Goal: Task Accomplishment & Management: Manage account settings

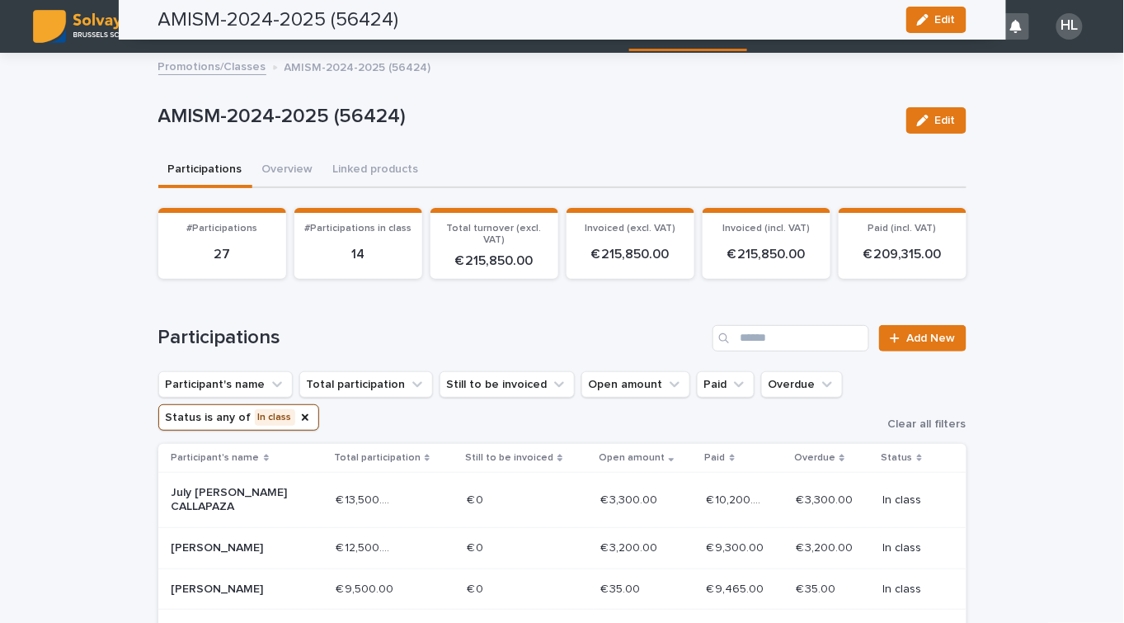
scroll to position [594, 0]
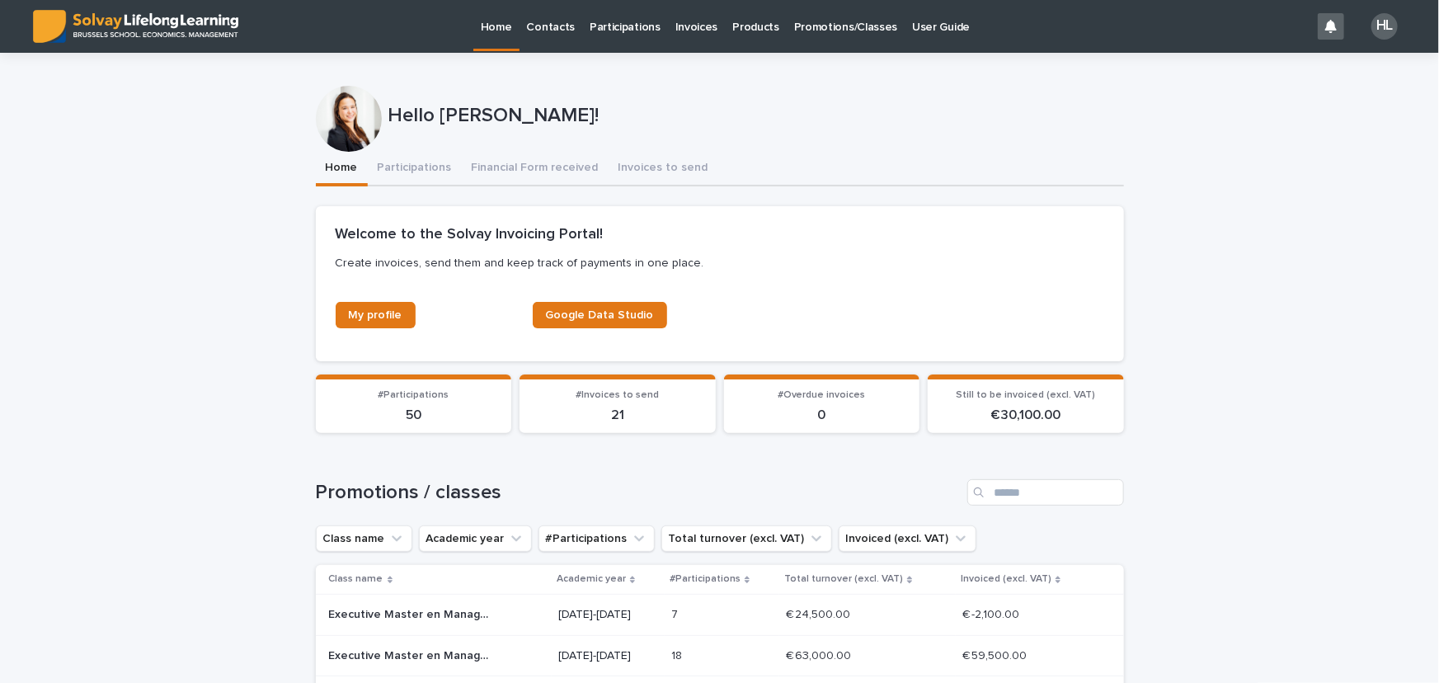
click at [620, 26] on p "Participations" at bounding box center [625, 17] width 71 height 35
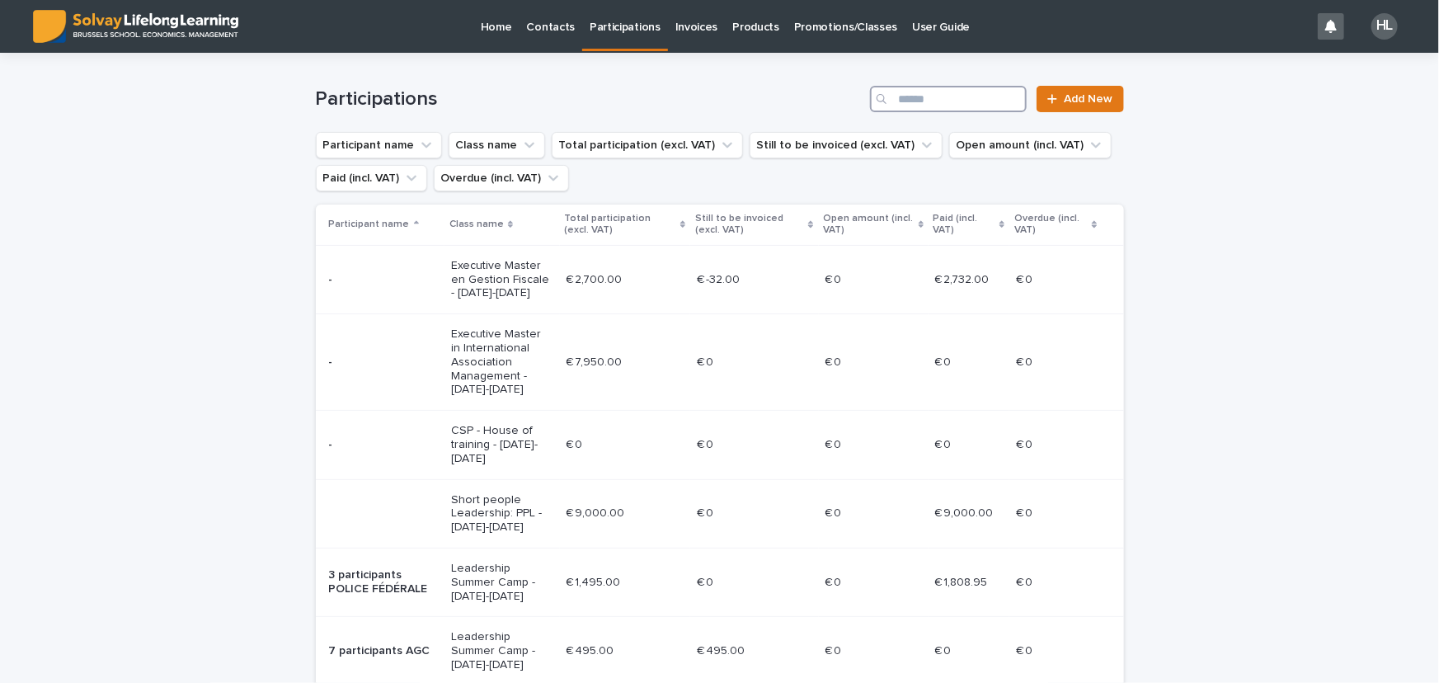
click at [977, 88] on input "Search" at bounding box center [948, 99] width 157 height 26
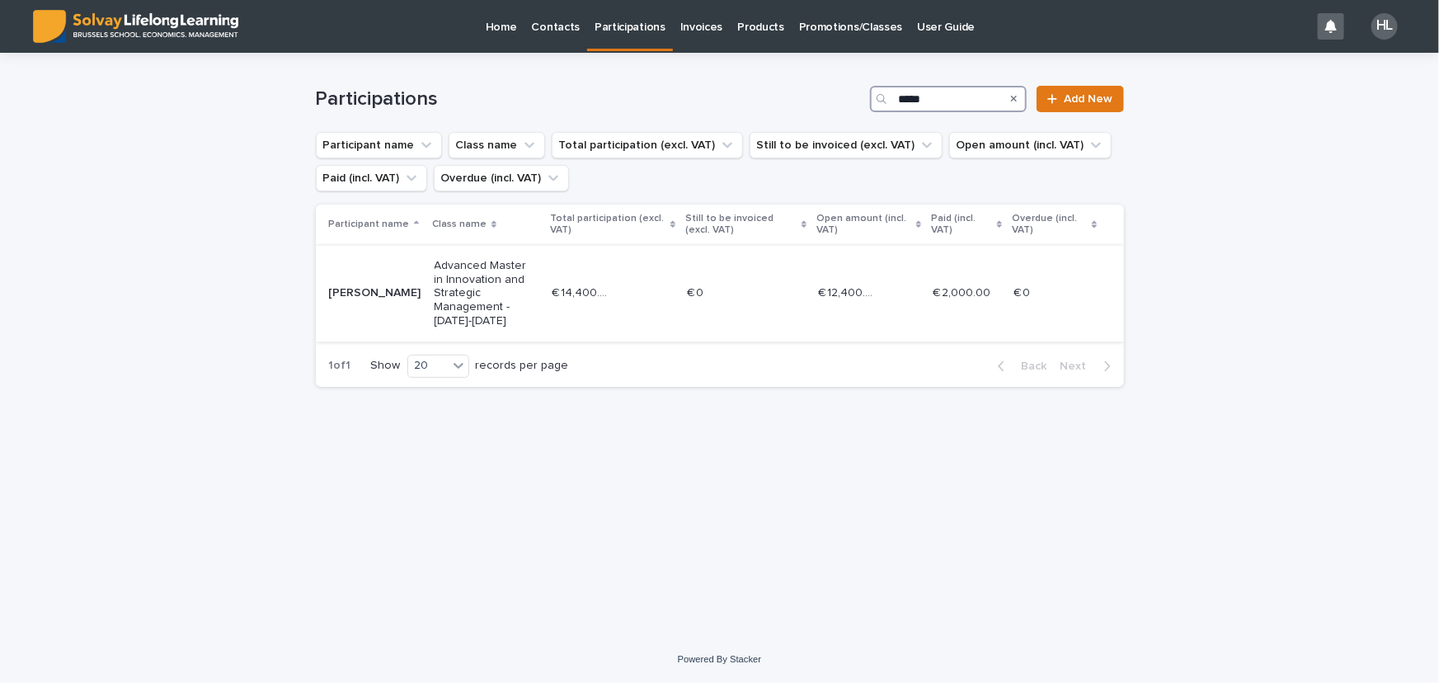
type input "*****"
click at [564, 308] on td "€ 14,400.00 € 14,400.00" at bounding box center [612, 293] width 135 height 96
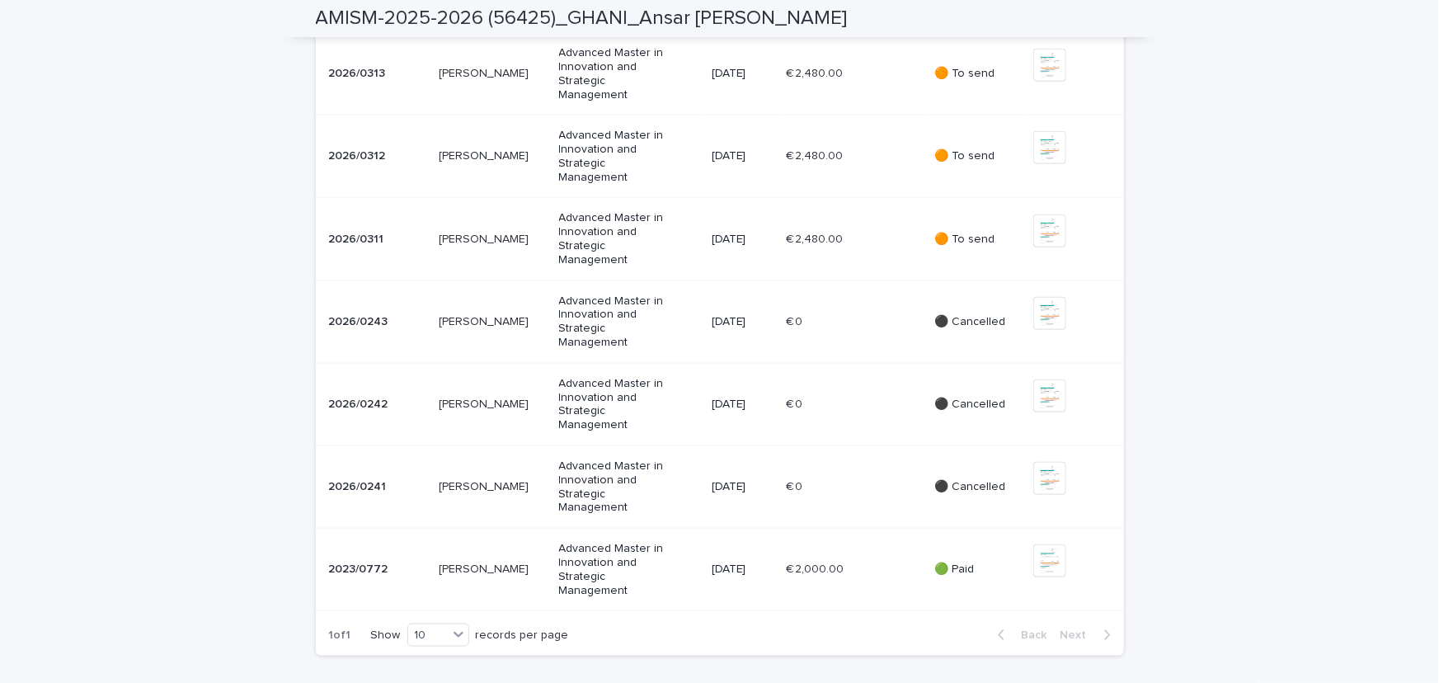
scroll to position [899, 0]
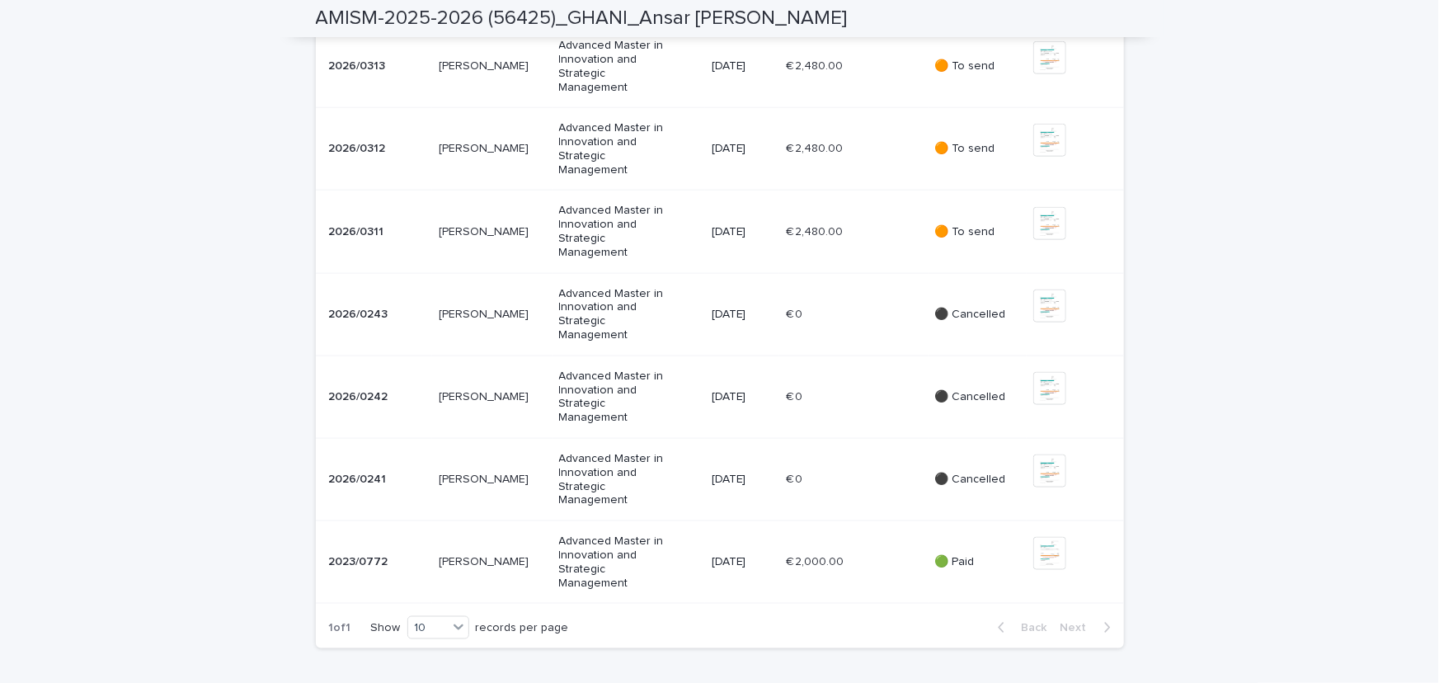
click at [699, 266] on div "Advanced Master in Innovation and Strategic Management" at bounding box center [628, 231] width 139 height 68
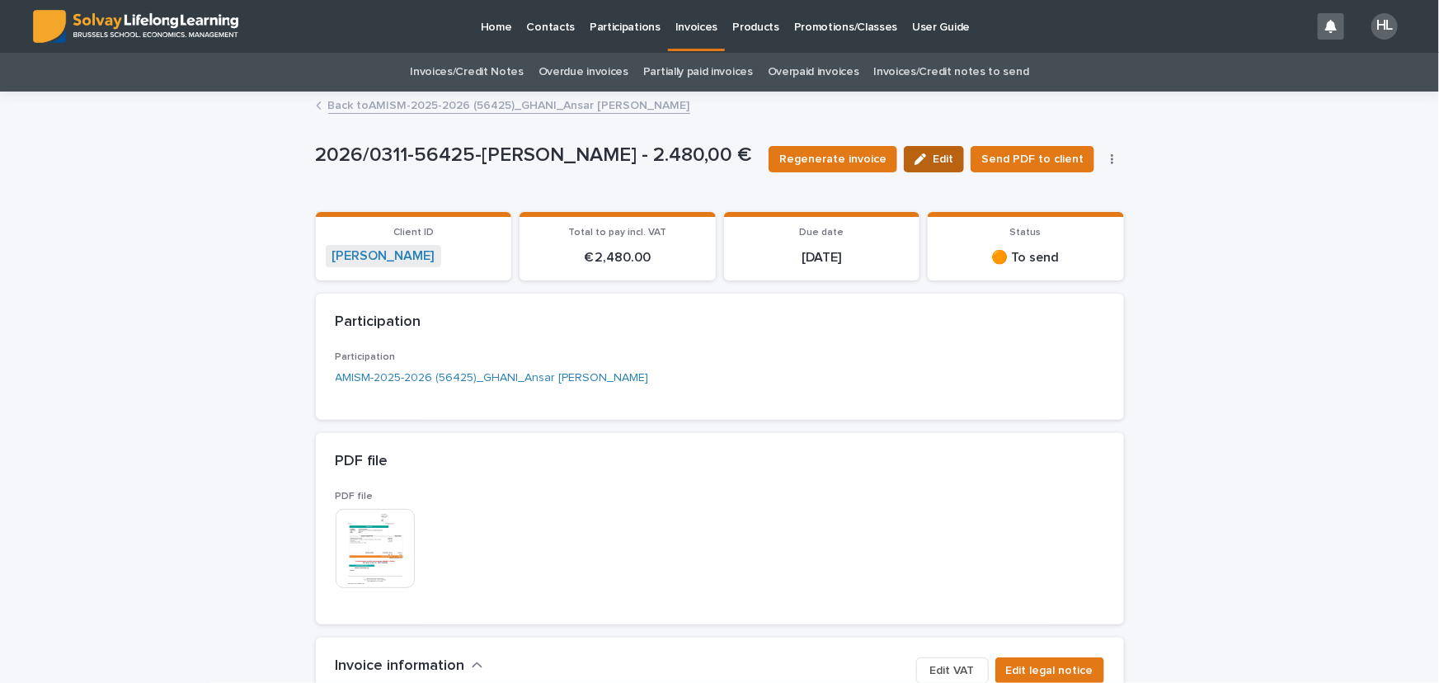
click at [924, 167] on button "Edit" at bounding box center [934, 159] width 60 height 26
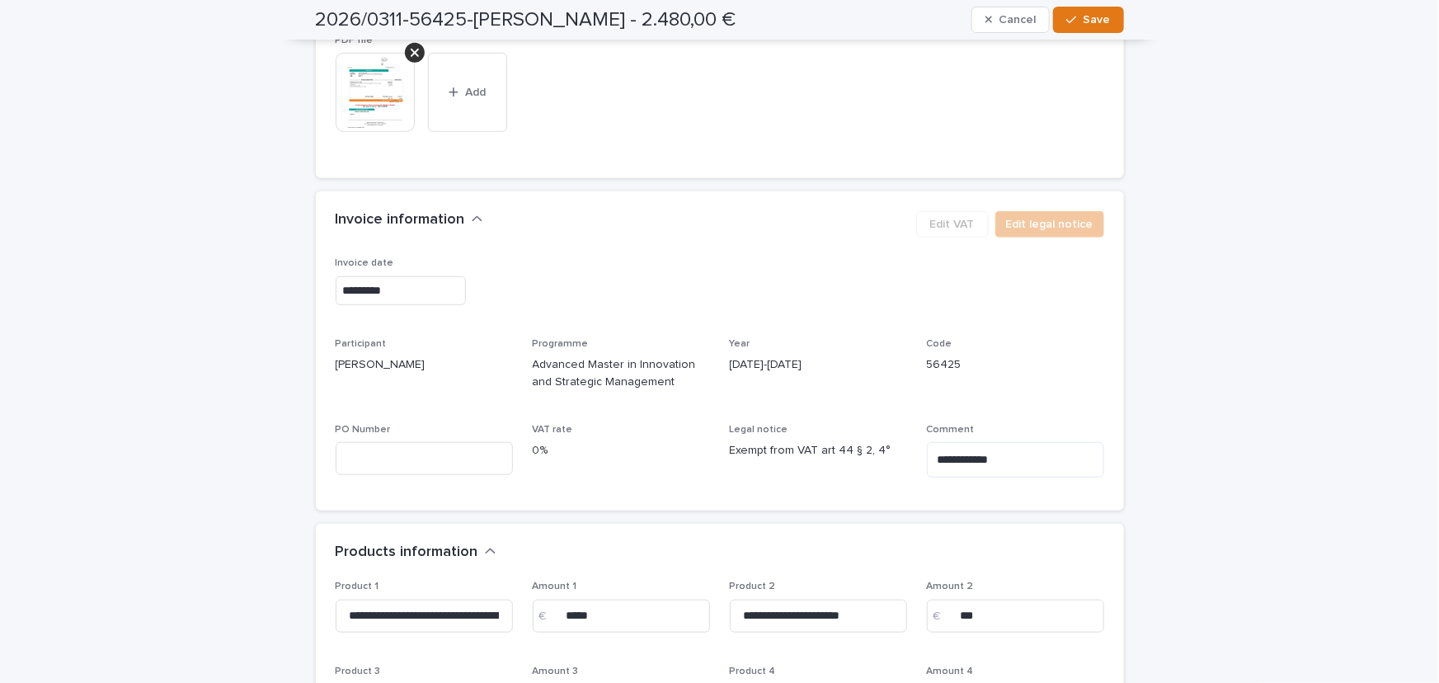
scroll to position [374, 0]
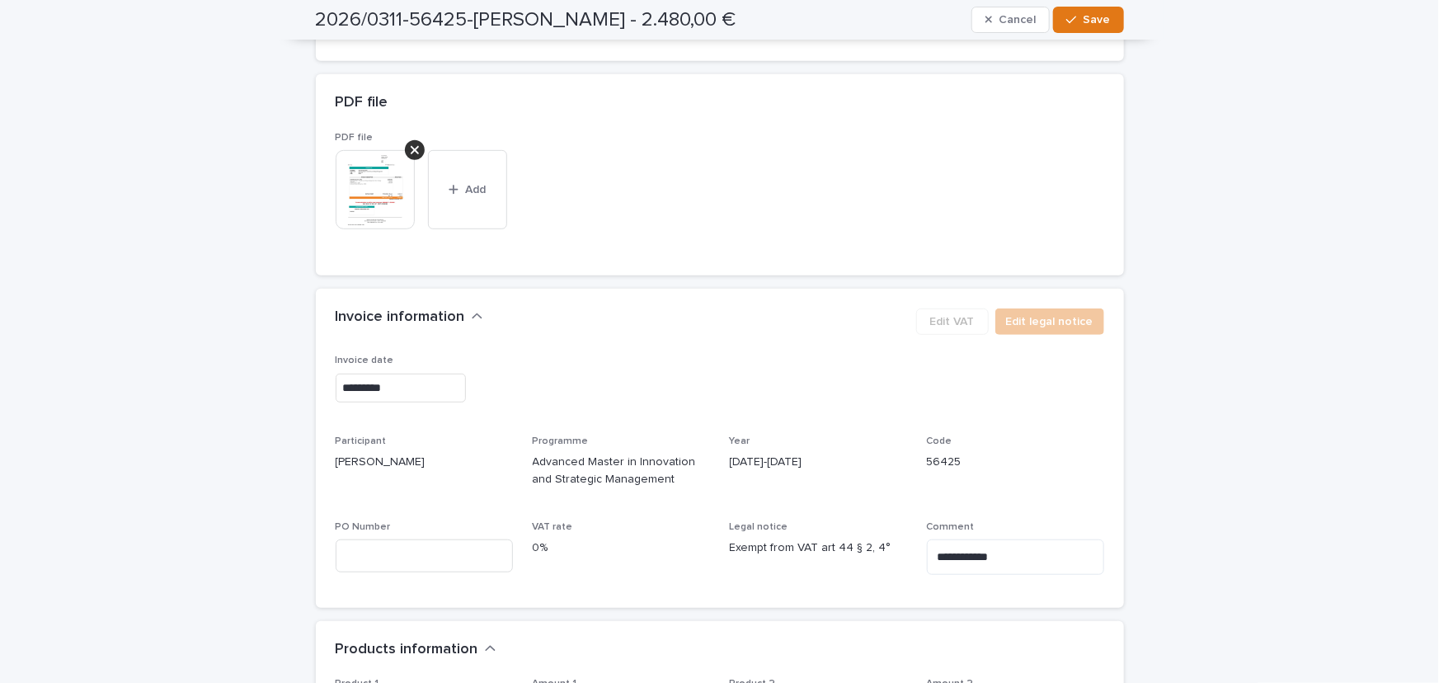
drag, startPoint x: 406, startPoint y: 148, endPoint x: 418, endPoint y: 154, distance: 14.0
click at [411, 148] on icon at bounding box center [415, 150] width 8 height 8
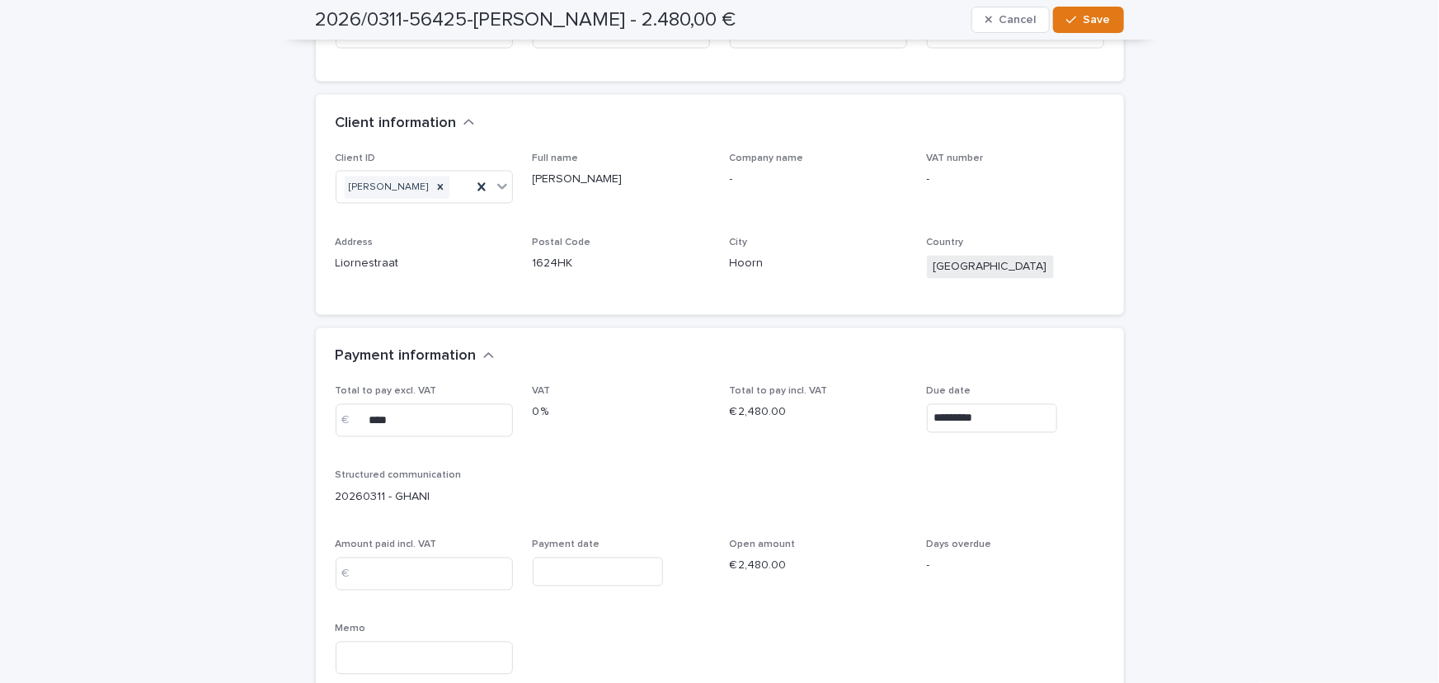
scroll to position [1349, 0]
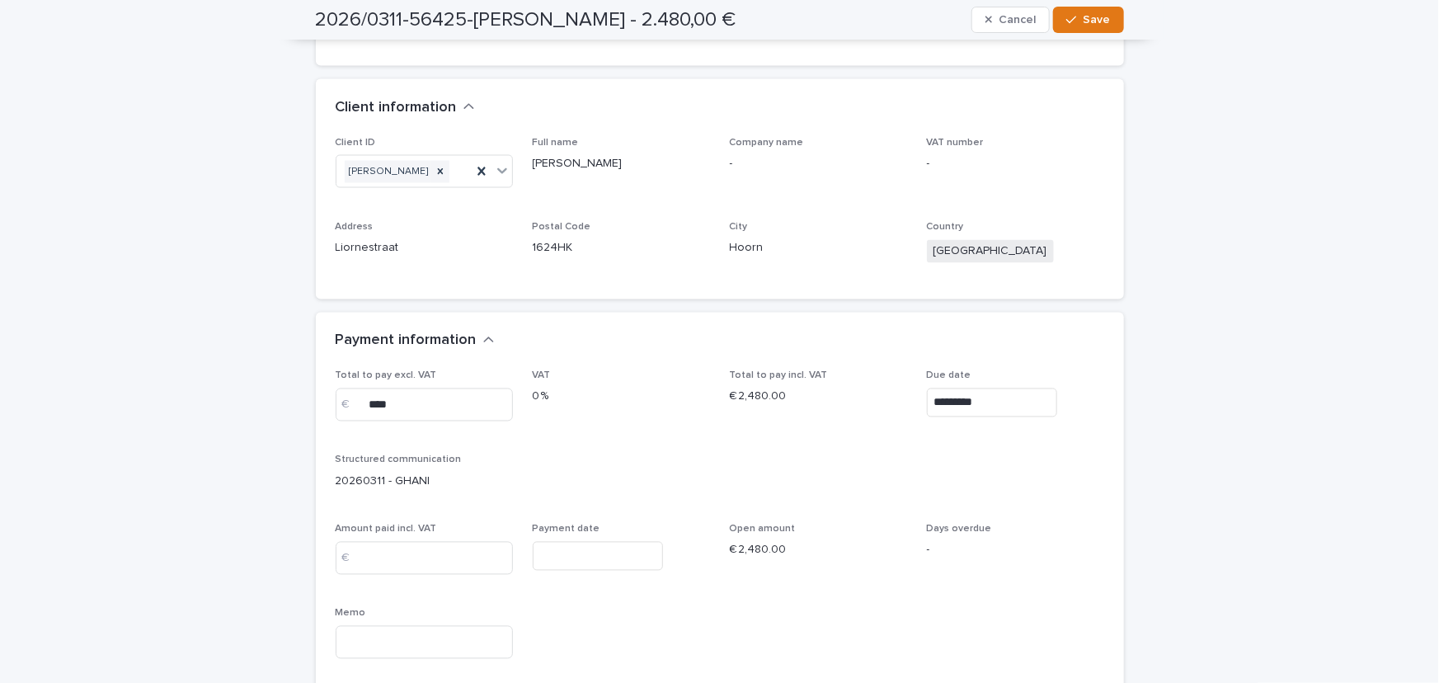
click at [948, 399] on input "*********" at bounding box center [992, 402] width 130 height 29
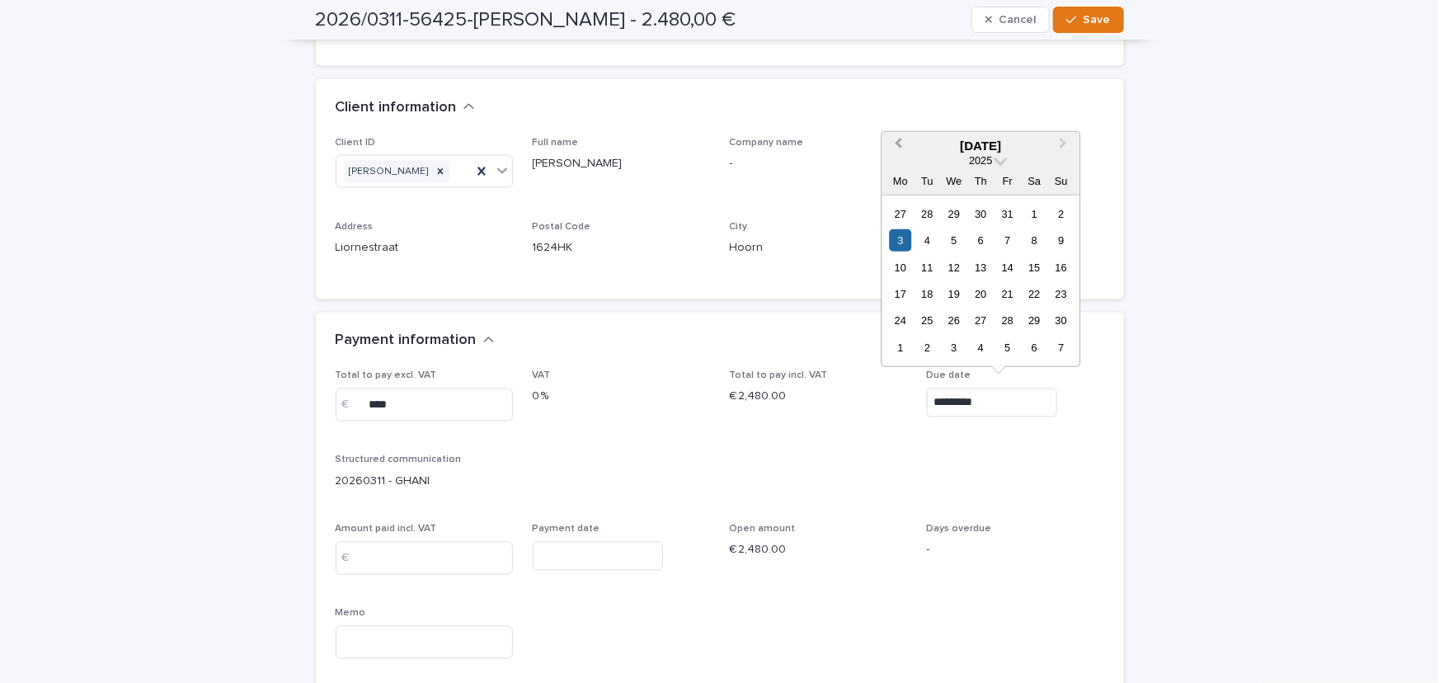
click at [889, 148] on button "Previous Month" at bounding box center [896, 146] width 26 height 26
click at [1009, 211] on div "3" at bounding box center [1007, 213] width 22 height 22
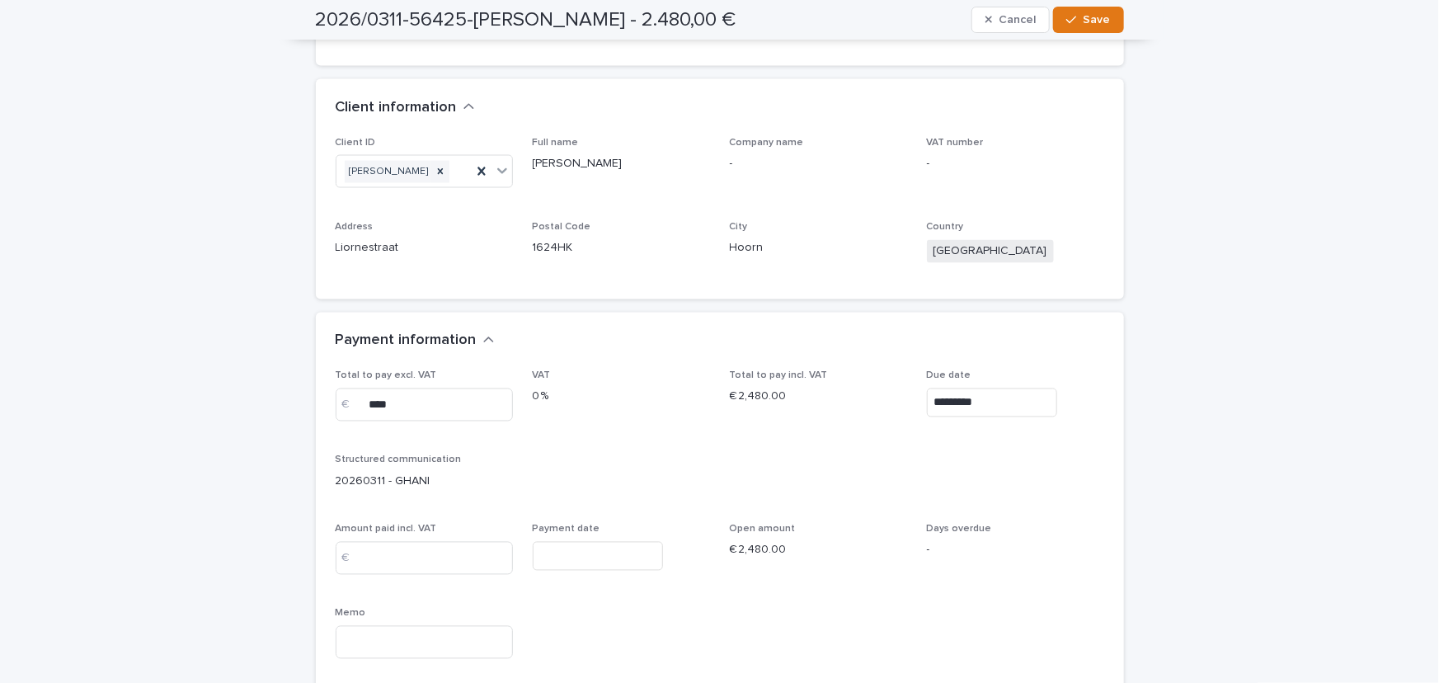
type input "*********"
click at [1084, 16] on span "Save" at bounding box center [1097, 20] width 27 height 12
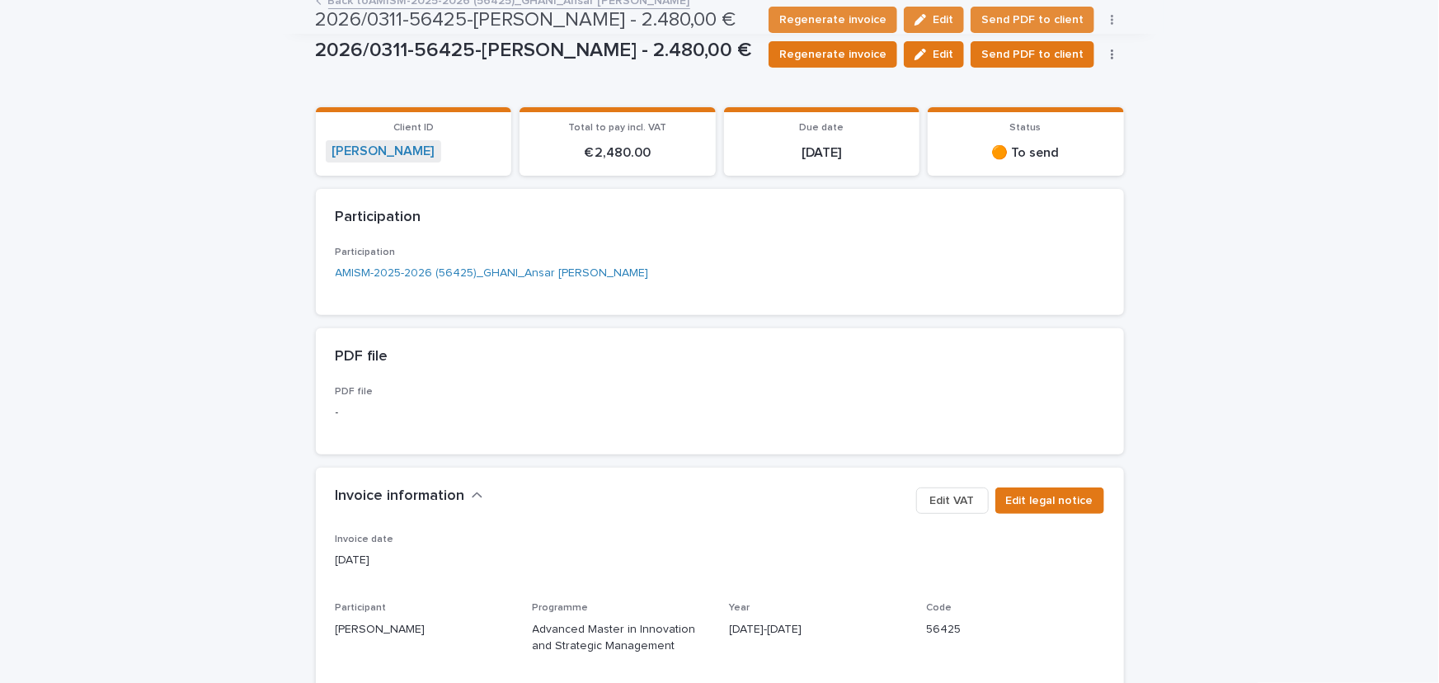
scroll to position [0, 0]
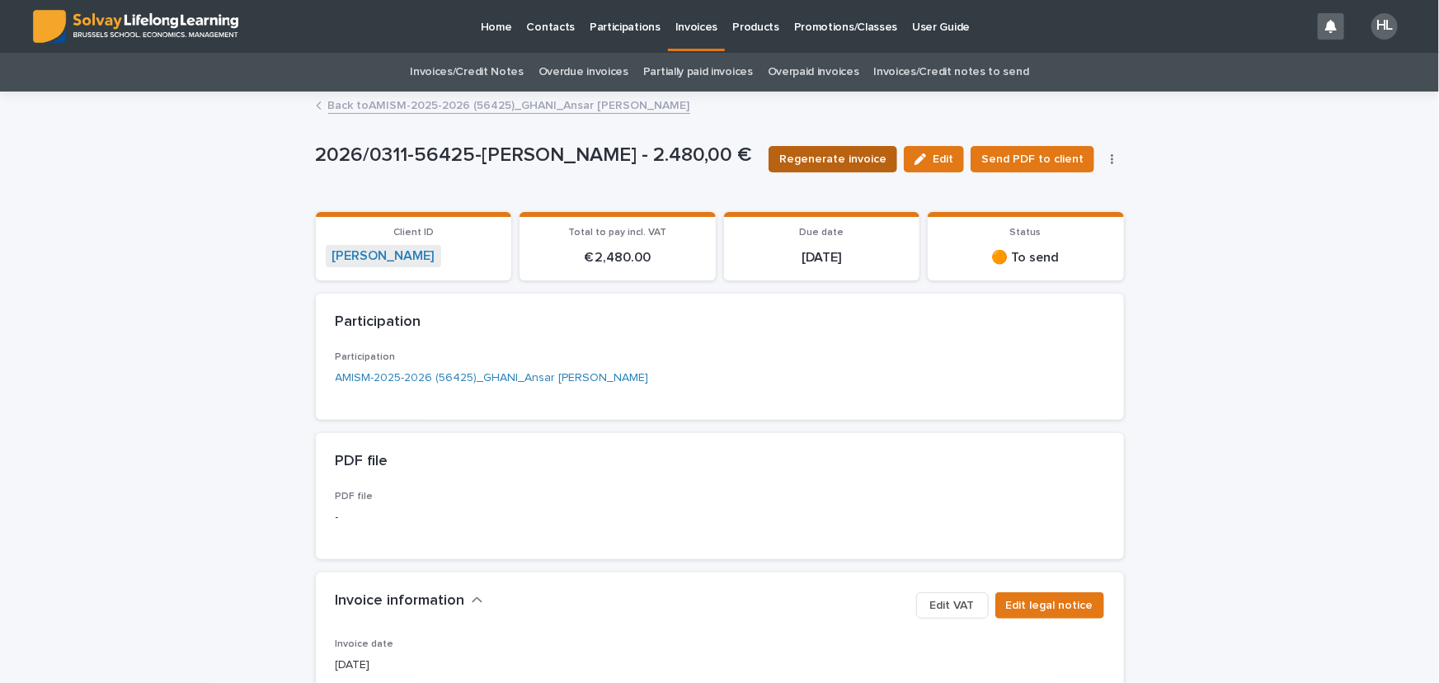
click at [824, 151] on span "Regenerate invoice" at bounding box center [832, 159] width 107 height 16
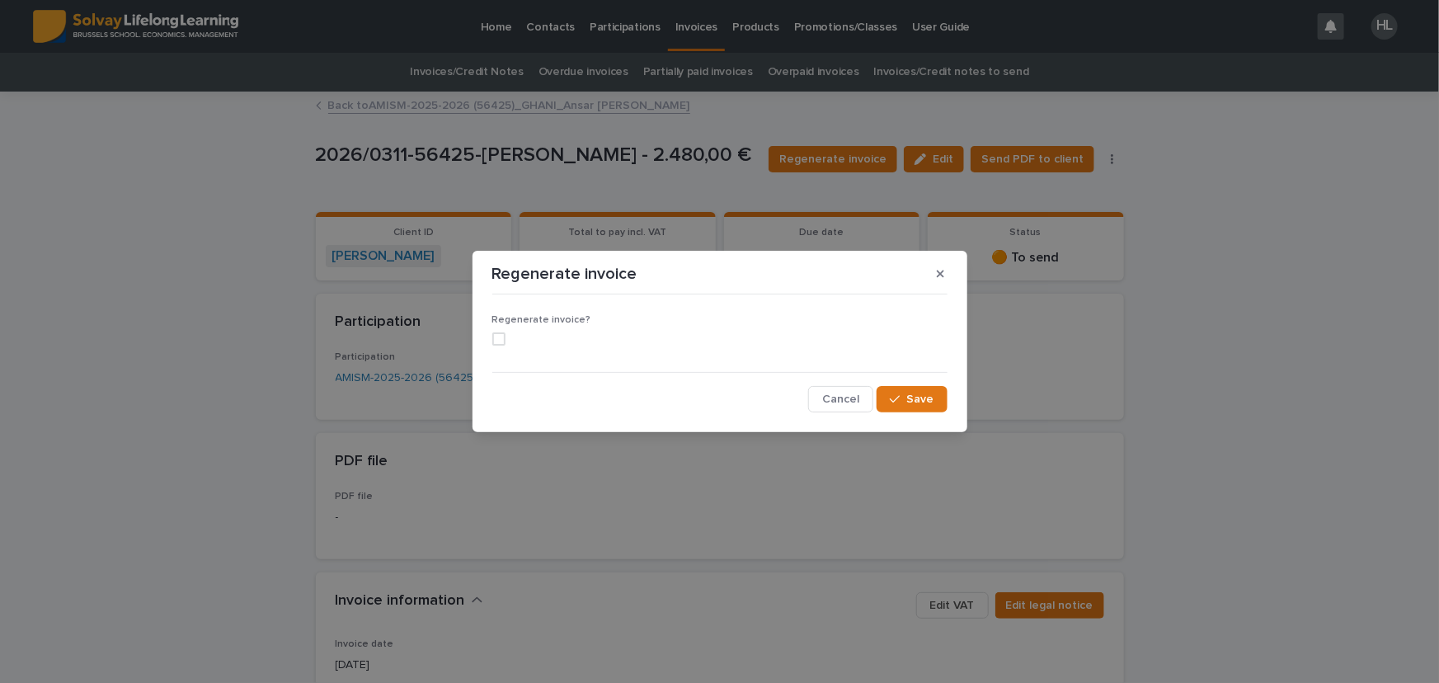
click at [497, 336] on span at bounding box center [498, 338] width 13 height 13
click at [919, 400] on span "Save" at bounding box center [920, 399] width 27 height 12
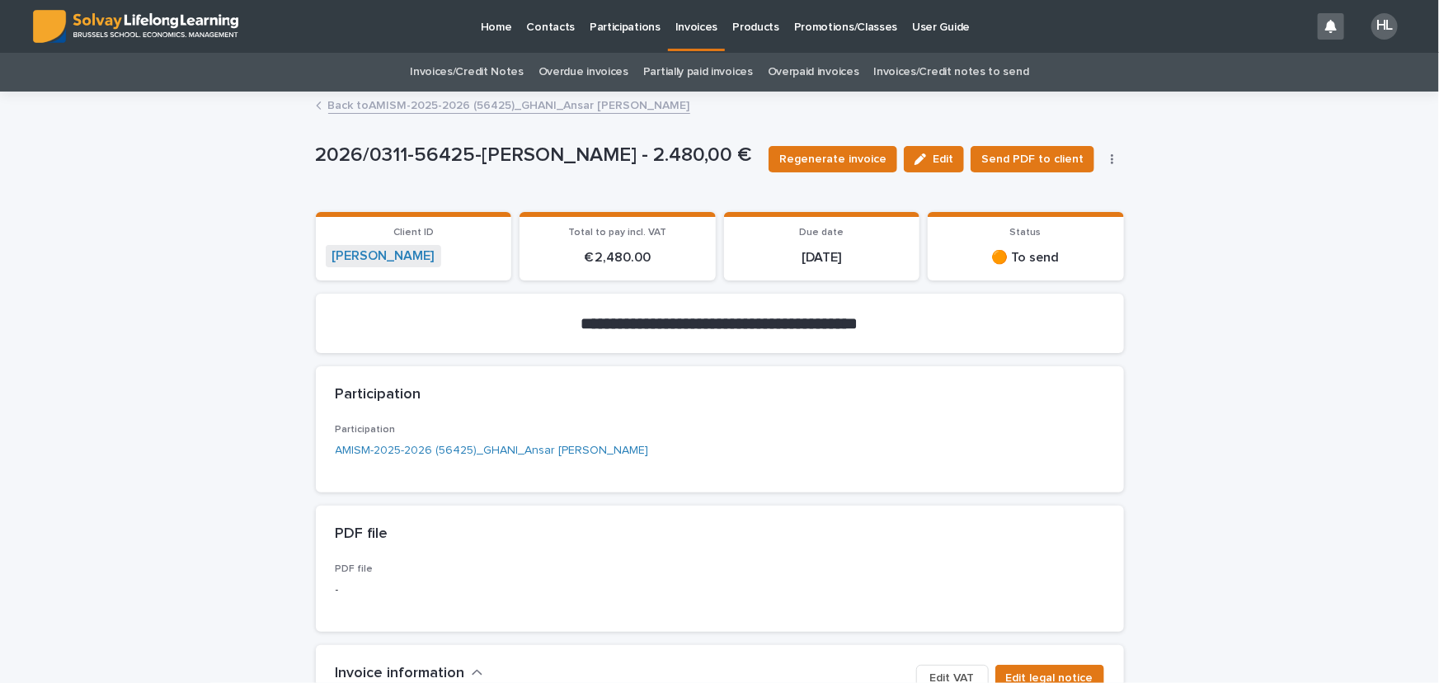
click at [406, 106] on link "Back to AMISM-2025-2026 (56425)[PERSON_NAME]" at bounding box center [509, 104] width 362 height 19
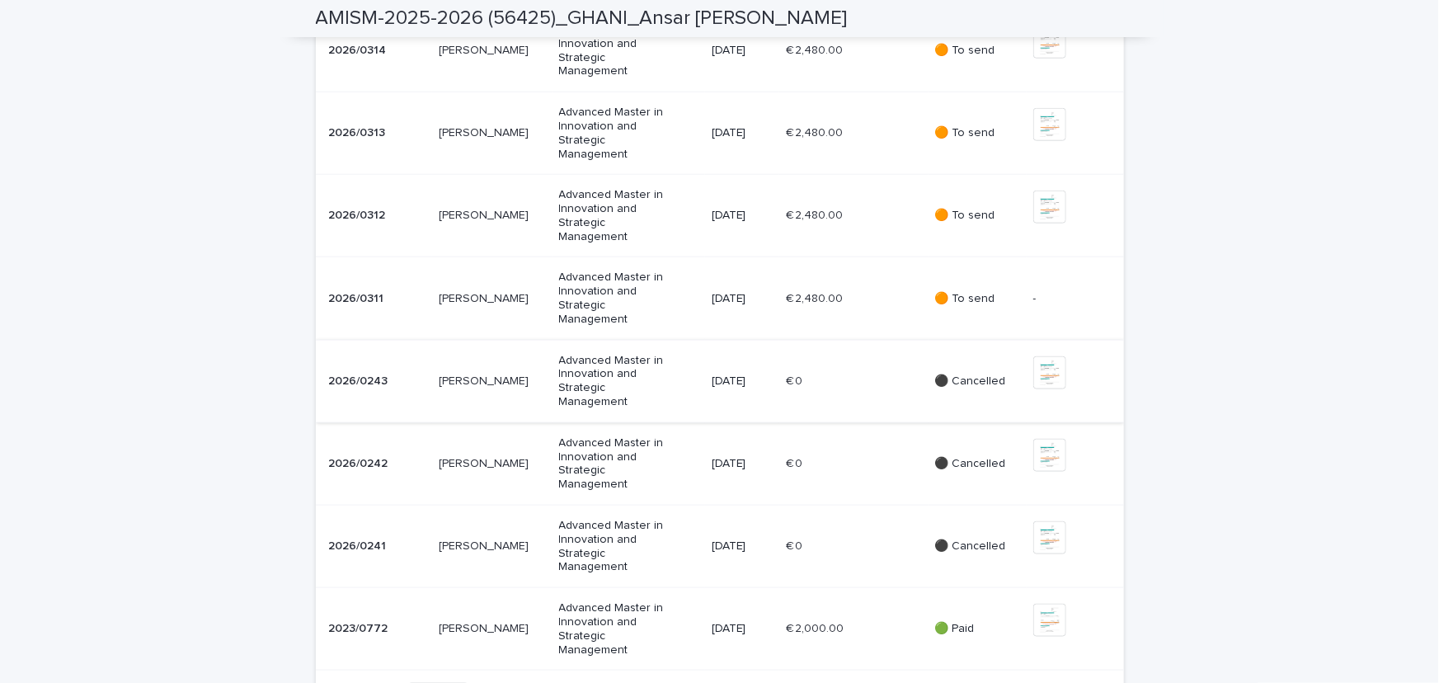
scroll to position [750, 0]
click at [409, 140] on p at bounding box center [377, 133] width 96 height 14
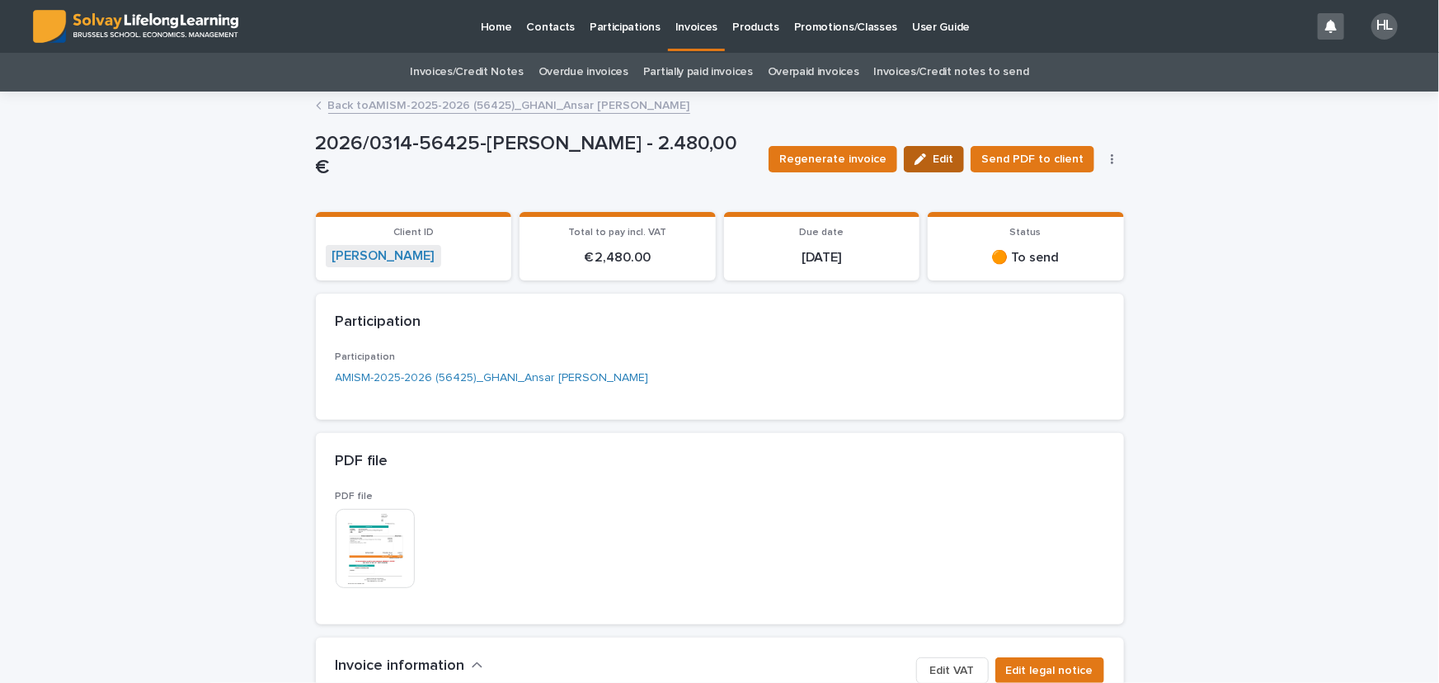
click at [945, 165] on button "Edit" at bounding box center [934, 159] width 60 height 26
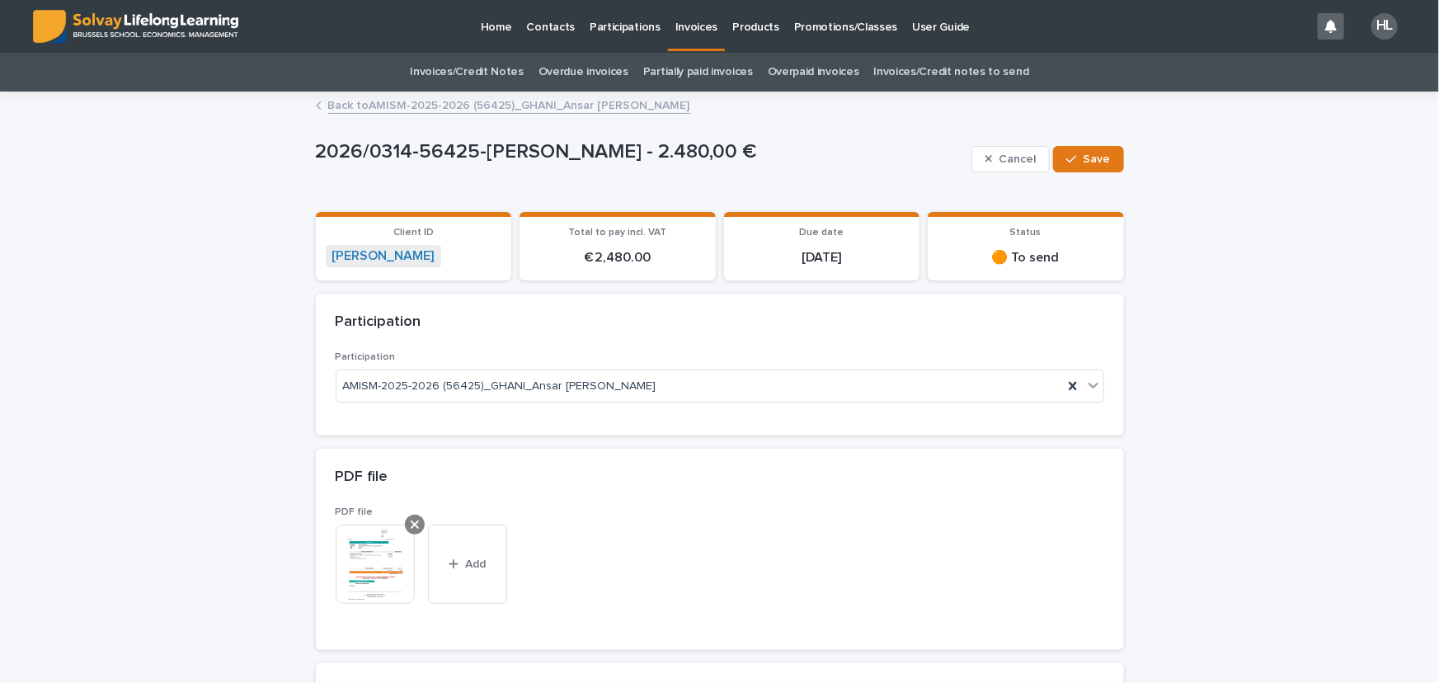
click at [405, 523] on div at bounding box center [415, 525] width 20 height 20
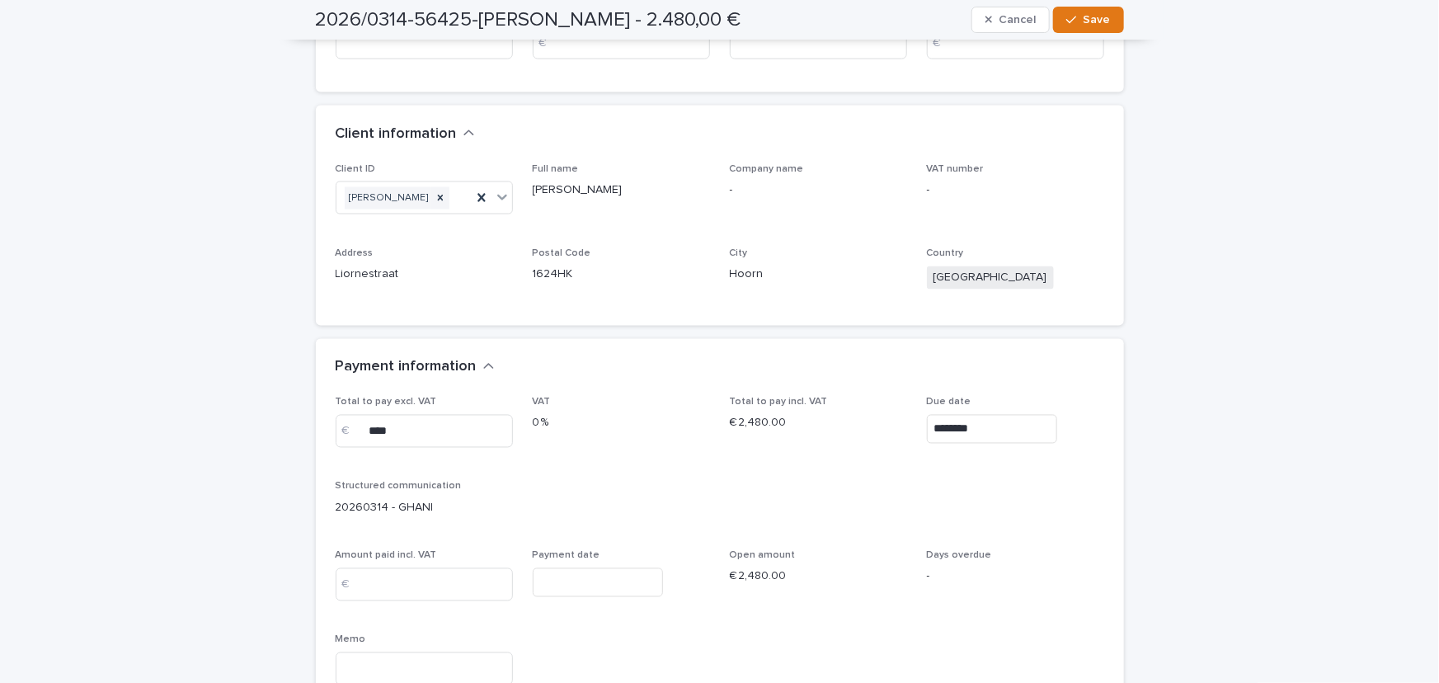
scroll to position [1424, 0]
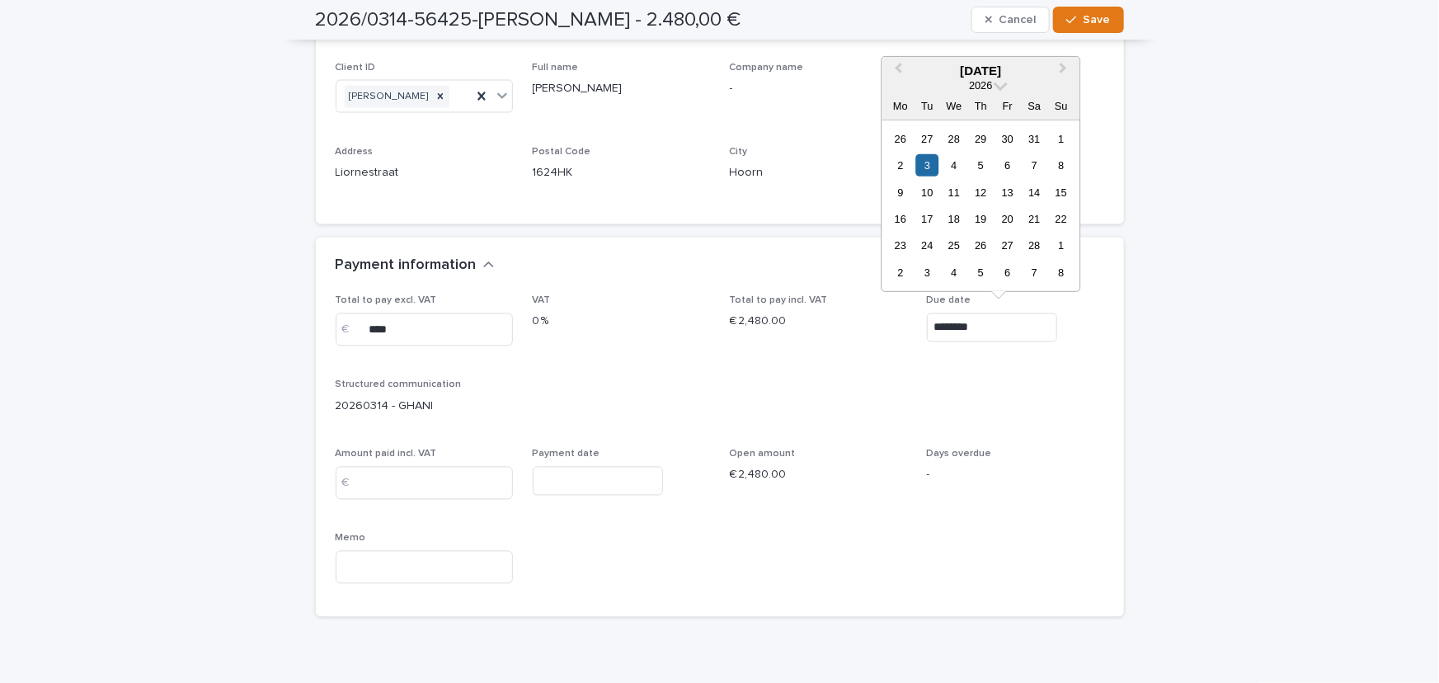
click at [983, 322] on input "********" at bounding box center [992, 327] width 130 height 29
click at [904, 65] on button "Previous Month" at bounding box center [896, 71] width 26 height 26
click at [1037, 134] on div "3" at bounding box center [1034, 138] width 22 height 22
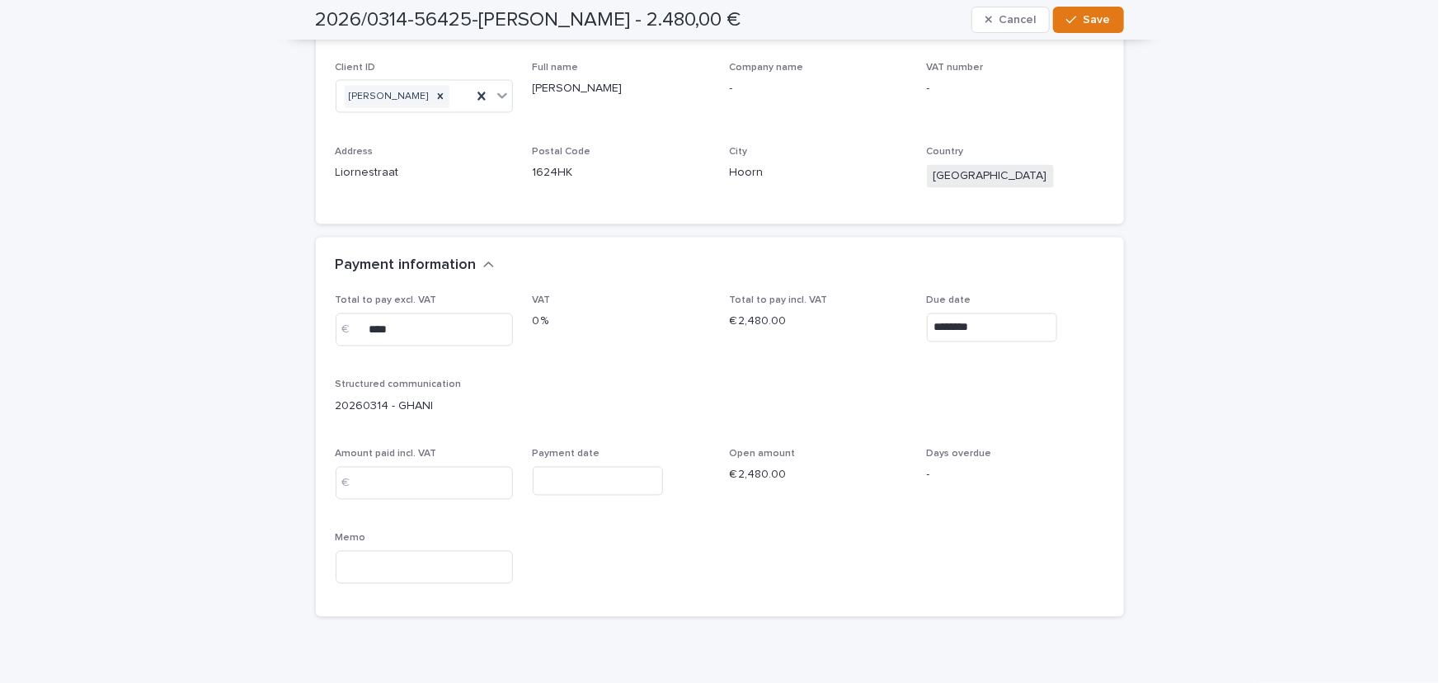
type input "********"
click at [1057, 15] on button "Save" at bounding box center [1088, 20] width 70 height 26
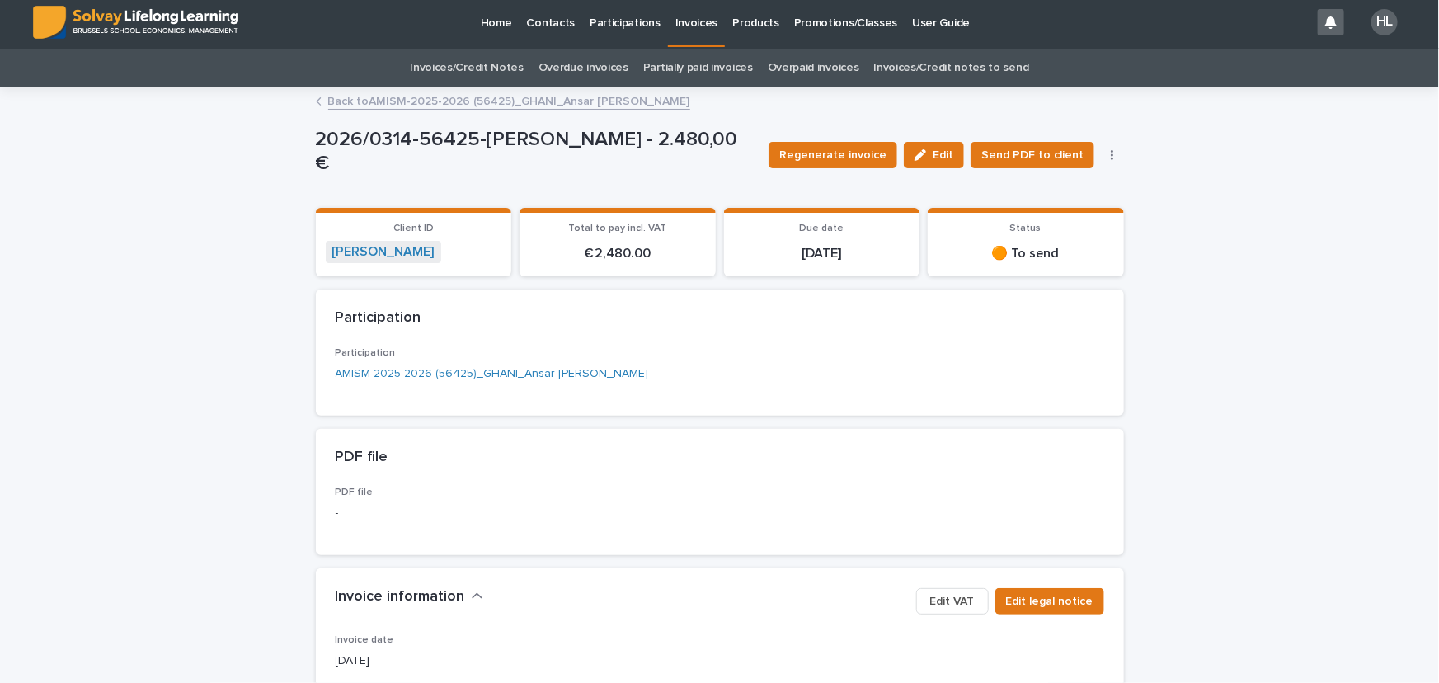
scroll to position [0, 0]
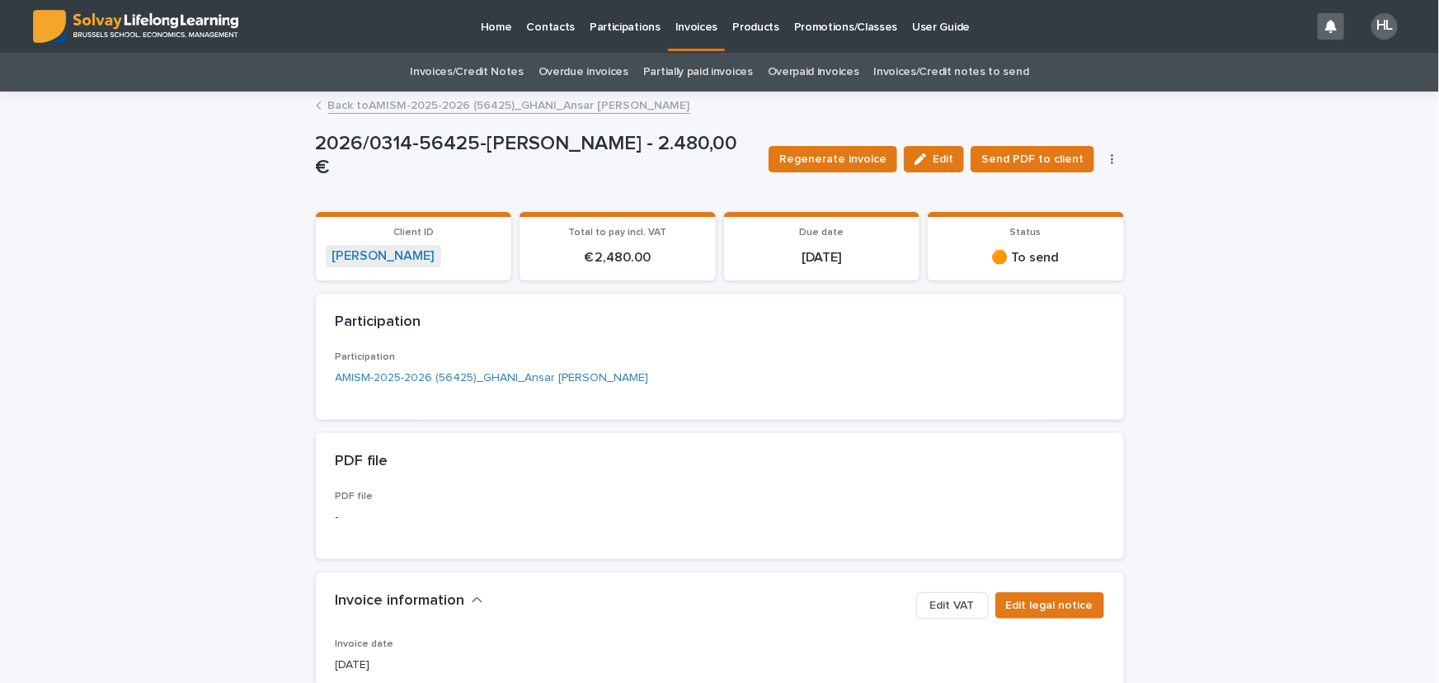
click at [407, 111] on link "Back to AMISM-2025-2026 (56425)[PERSON_NAME]" at bounding box center [509, 104] width 362 height 19
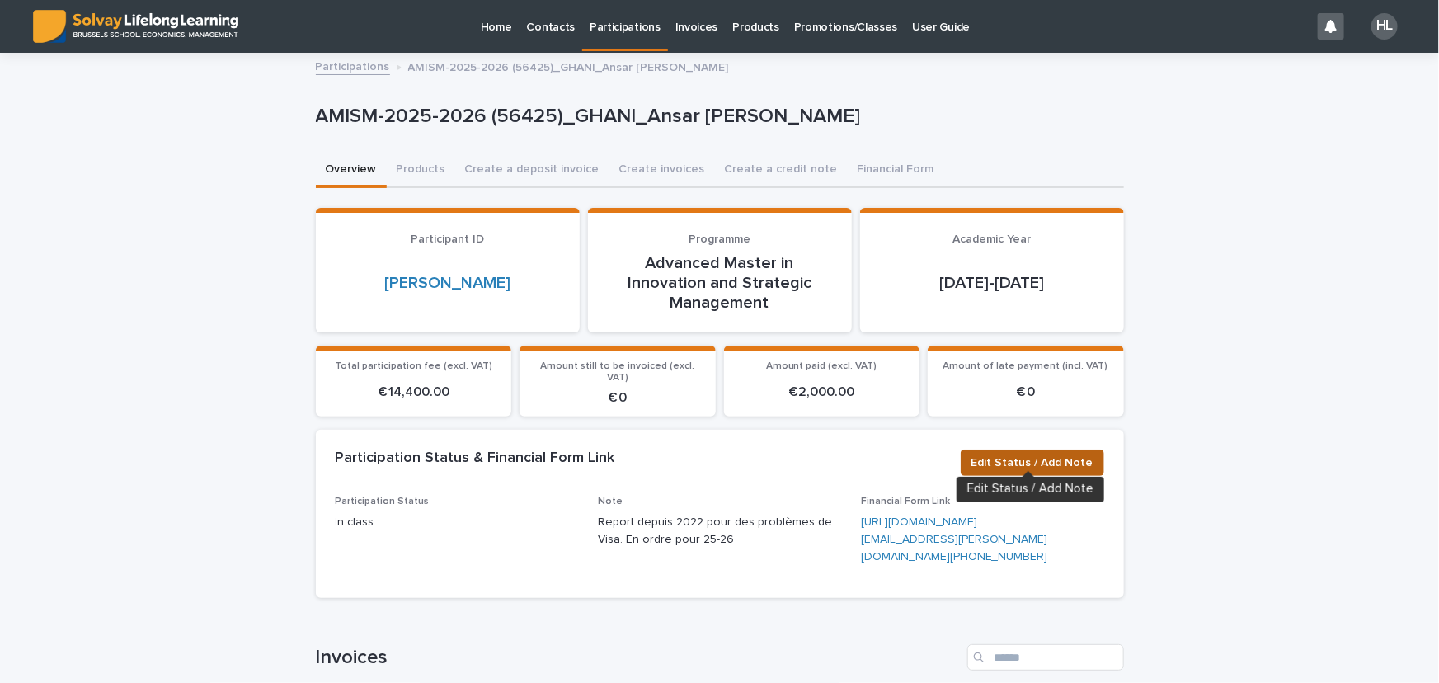
click at [1039, 454] on span "Edit Status / Add Note" at bounding box center [1032, 462] width 122 height 16
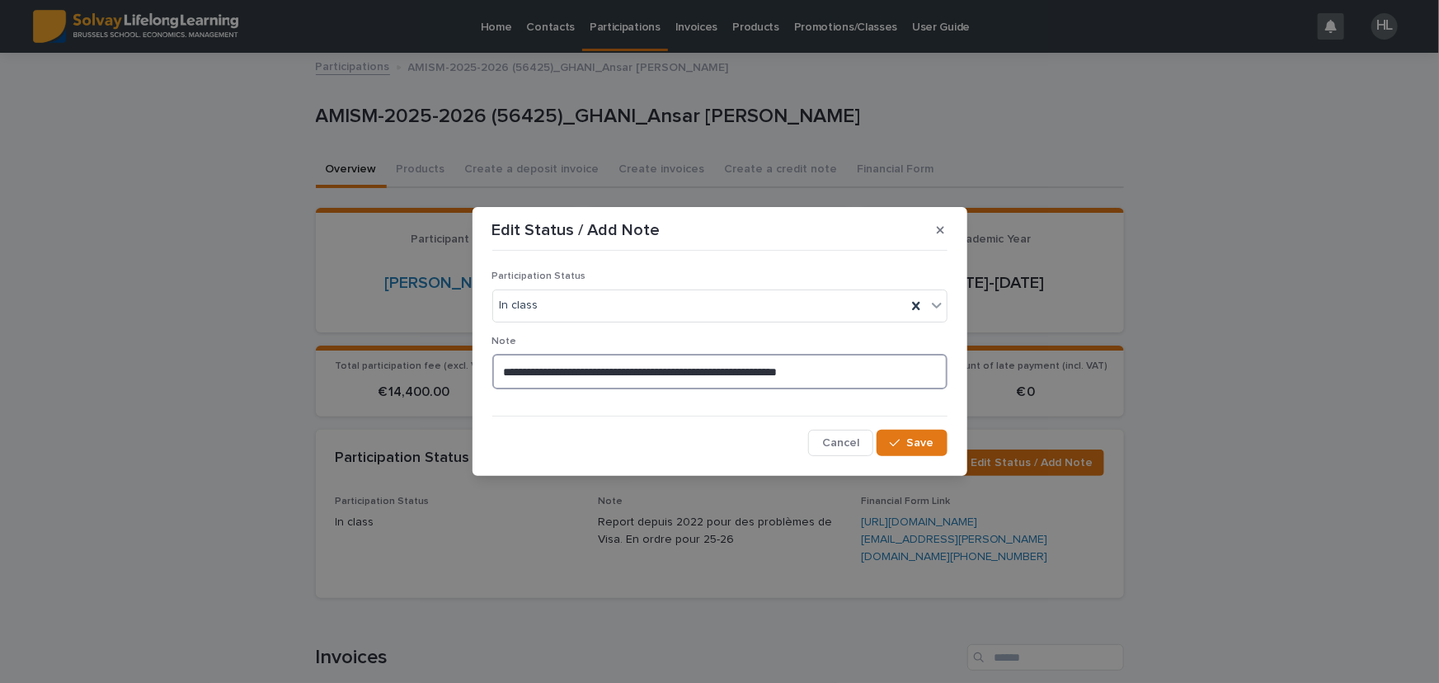
click at [898, 364] on textarea "**********" at bounding box center [719, 371] width 455 height 35
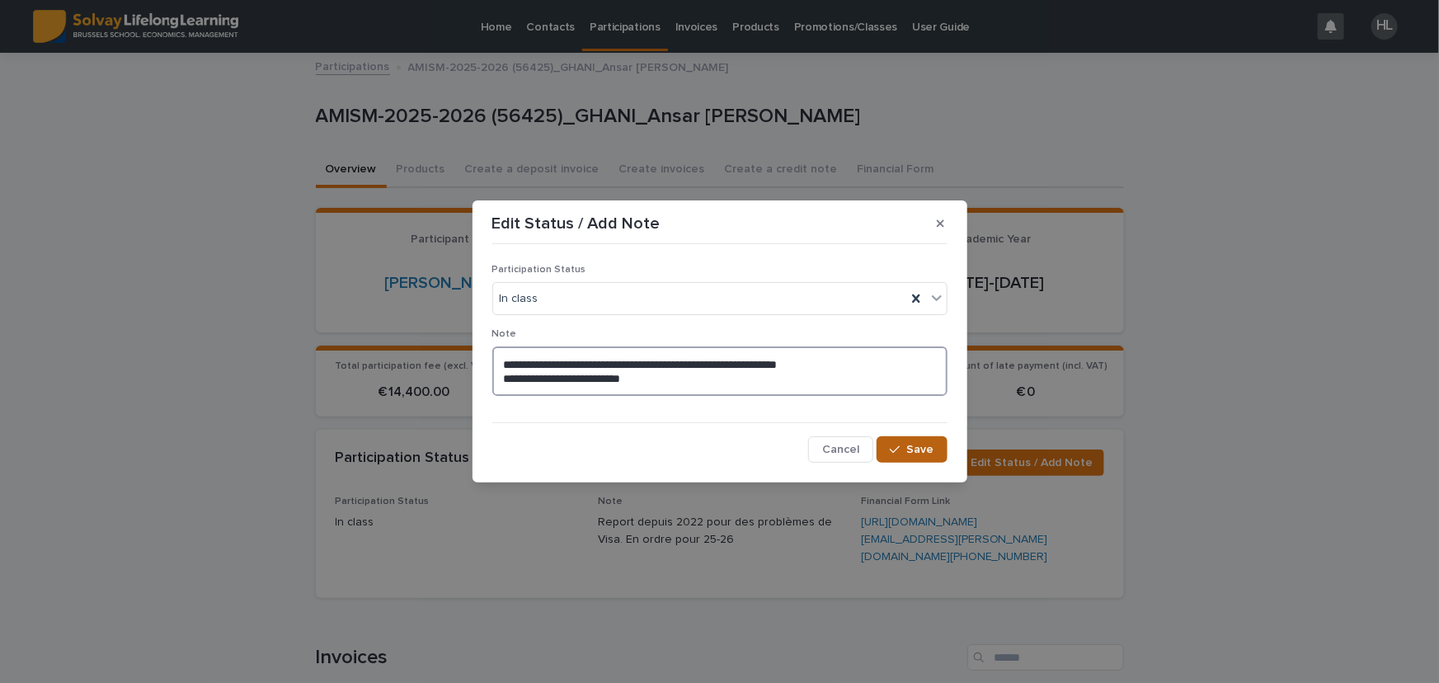
type textarea "**********"
drag, startPoint x: 897, startPoint y: 445, endPoint x: 887, endPoint y: 412, distance: 35.2
click at [897, 445] on icon "button" at bounding box center [895, 450] width 10 height 12
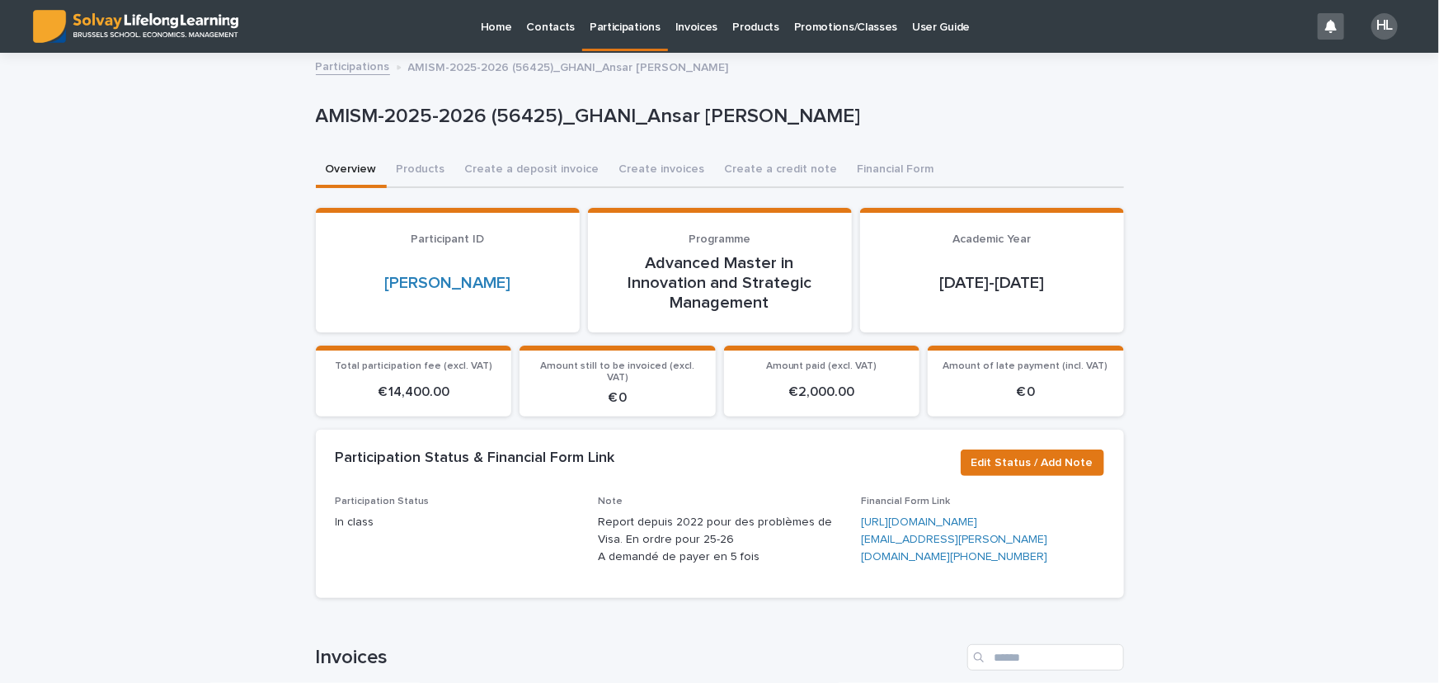
click at [348, 69] on link "Participations" at bounding box center [353, 65] width 74 height 19
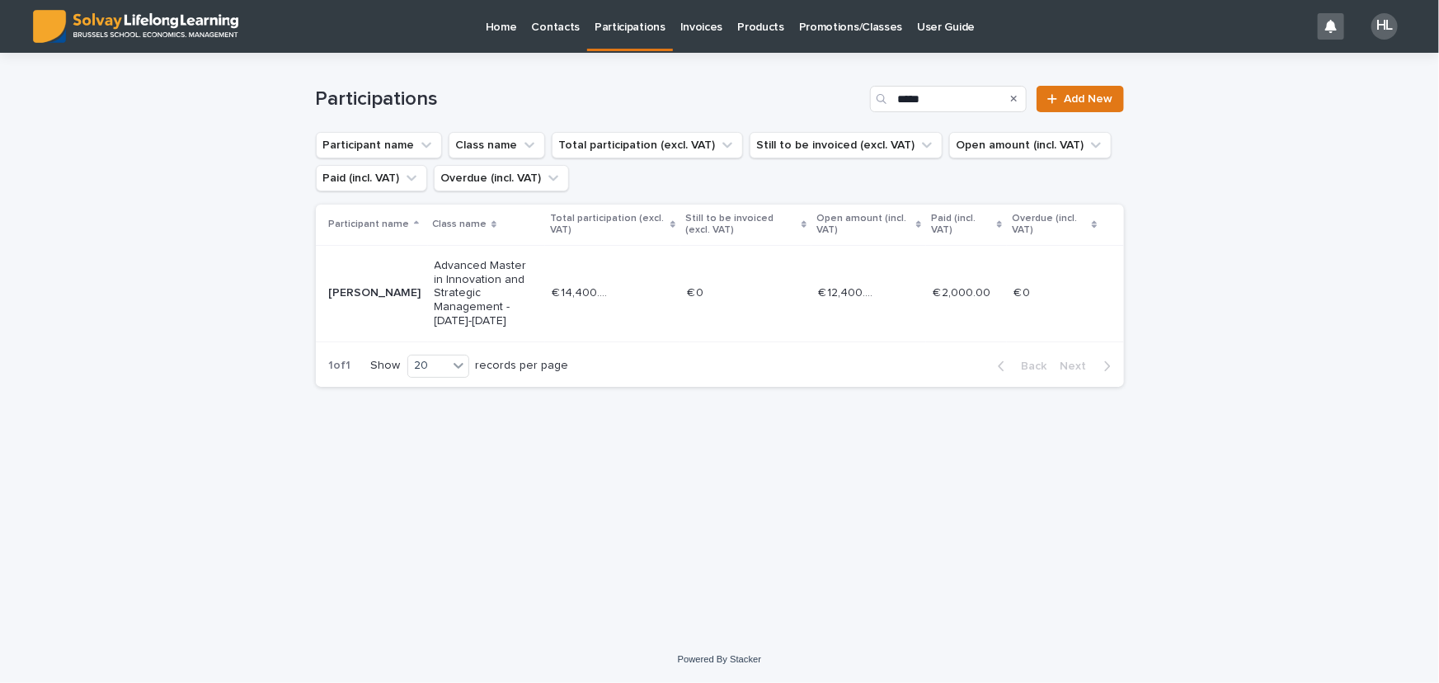
click at [501, 270] on p "Advanced Master in Innovation and Strategic Management - [DATE]-[DATE]" at bounding box center [487, 293] width 105 height 69
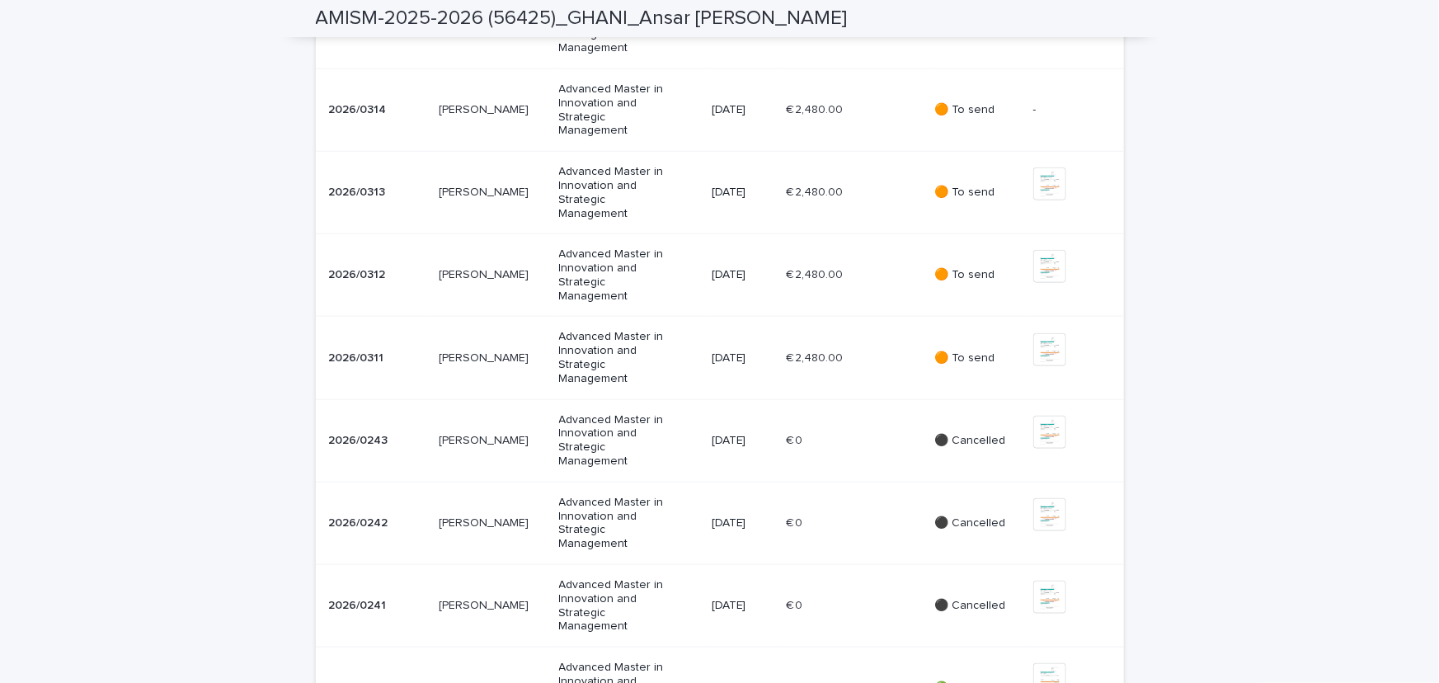
scroll to position [750, 0]
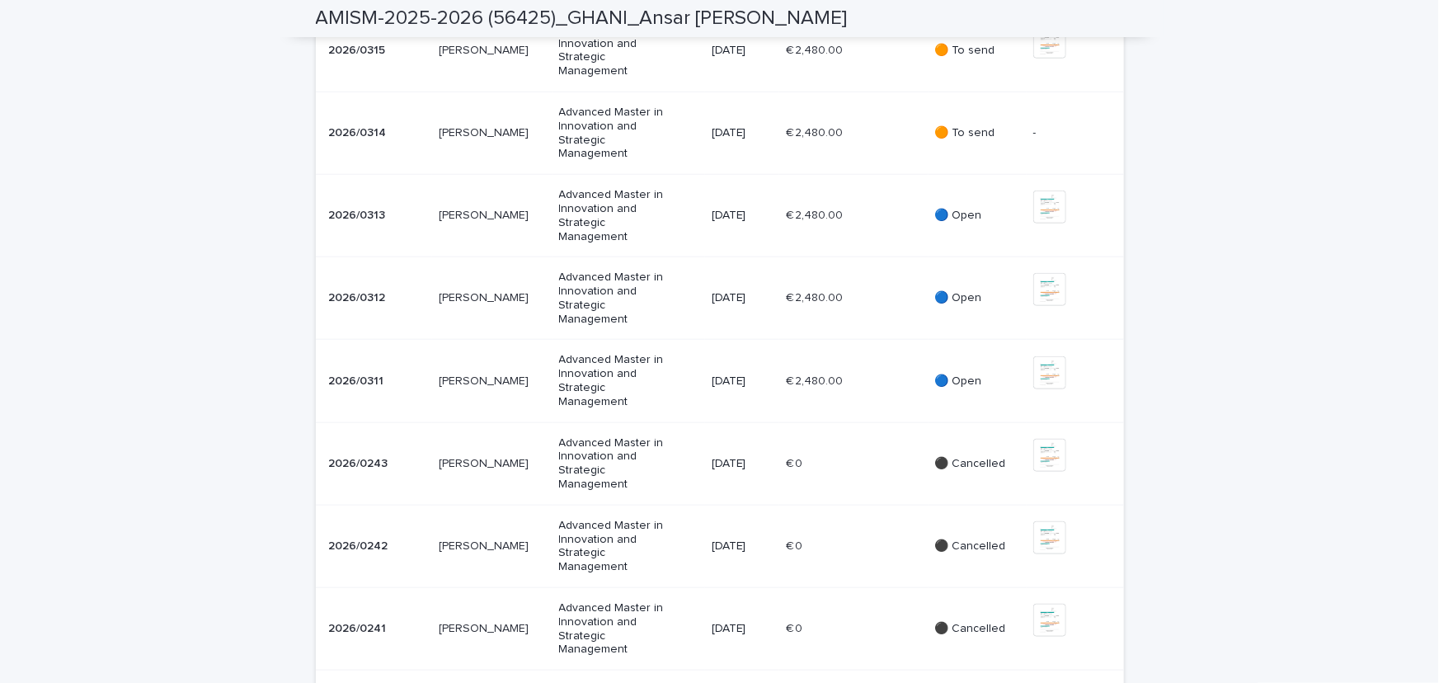
click at [656, 167] on div "Advanced Master in Innovation and Strategic Management" at bounding box center [628, 133] width 139 height 68
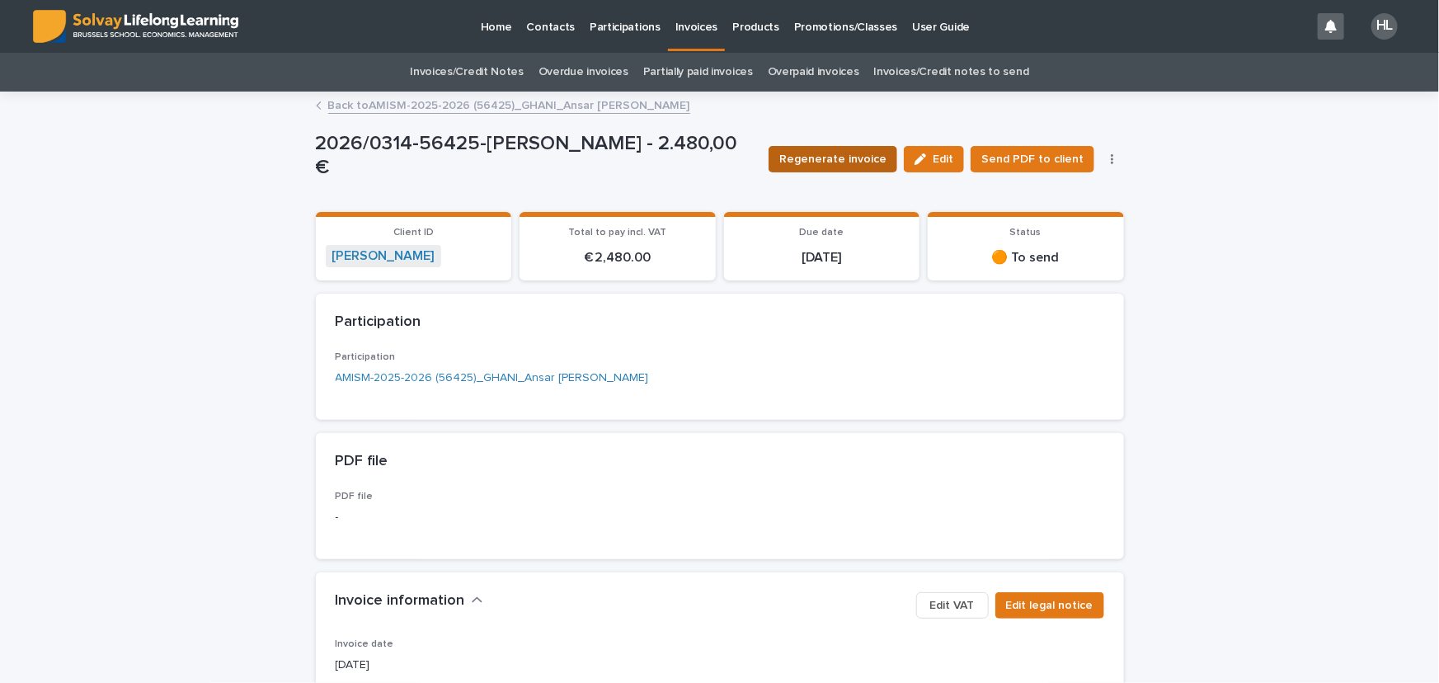
click at [854, 154] on span "Regenerate invoice" at bounding box center [832, 159] width 107 height 16
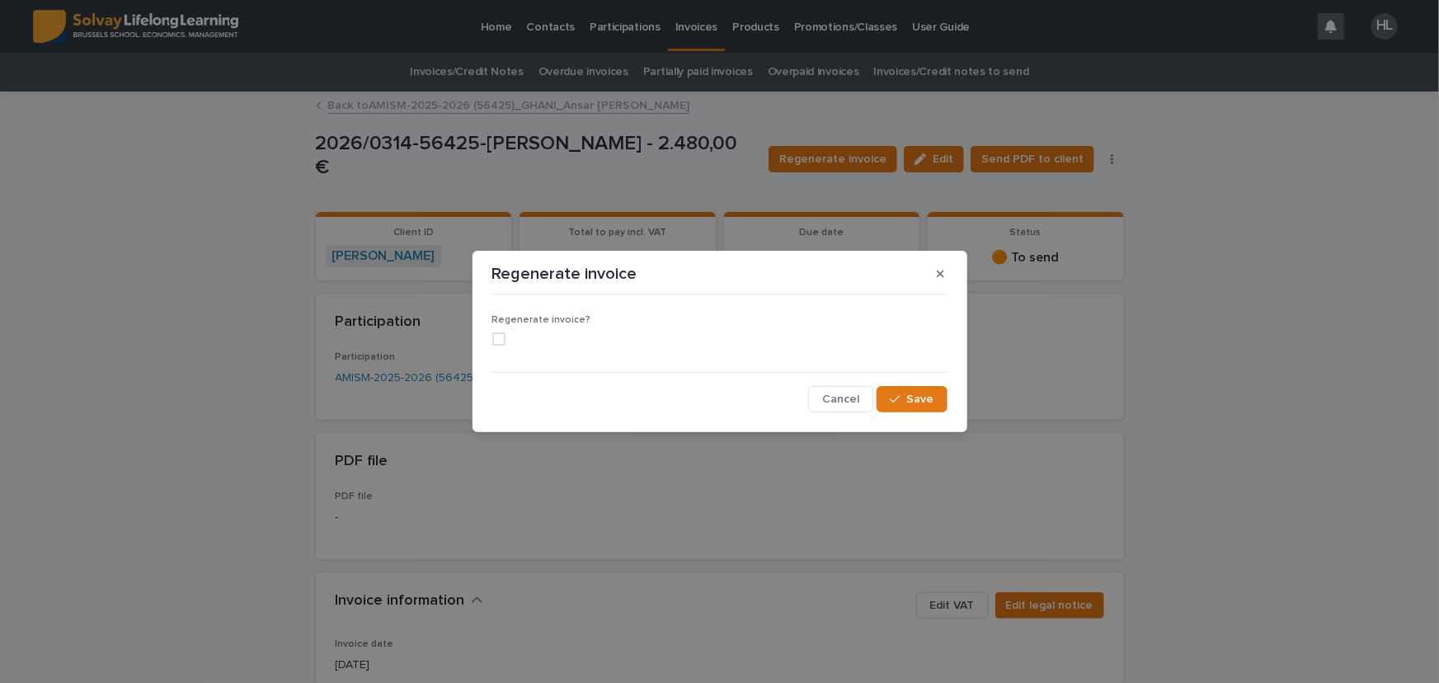
click at [499, 341] on span at bounding box center [498, 338] width 13 height 13
click at [911, 407] on button "Save" at bounding box center [912, 399] width 70 height 26
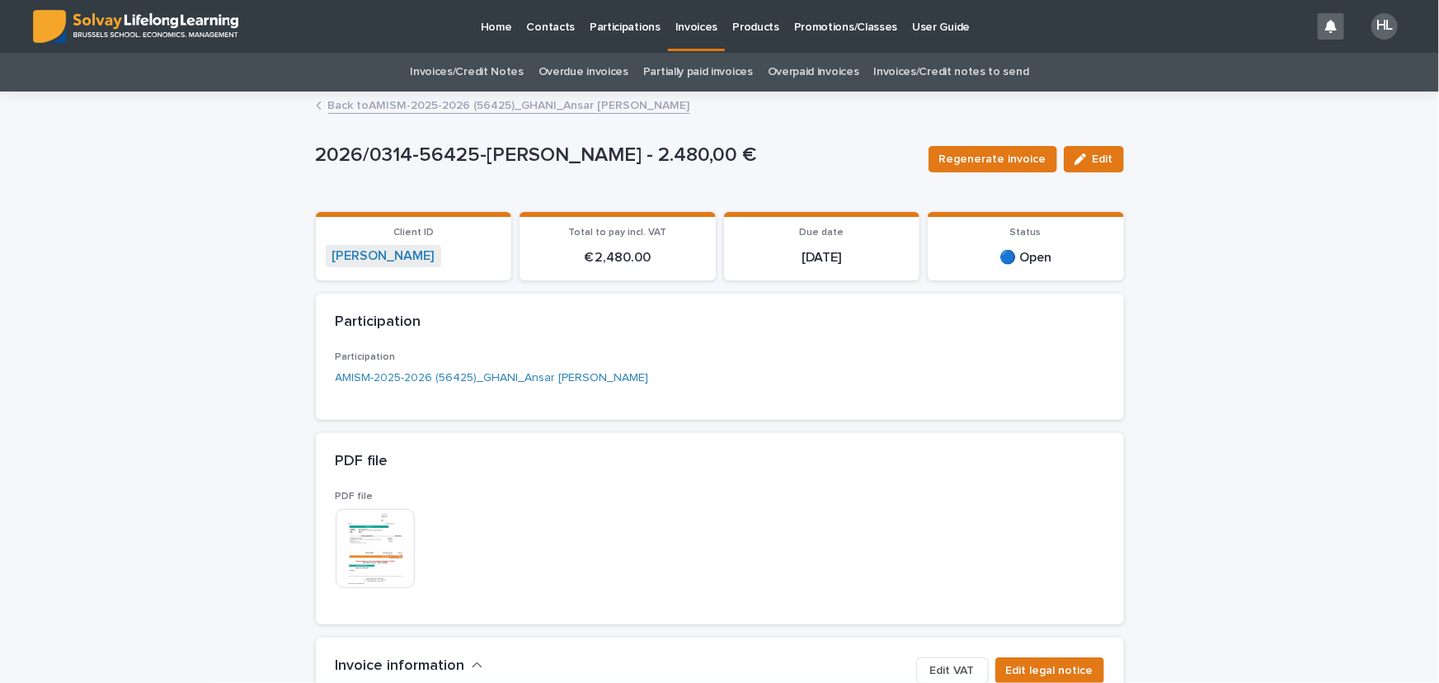
click at [637, 29] on p "Participations" at bounding box center [625, 17] width 71 height 35
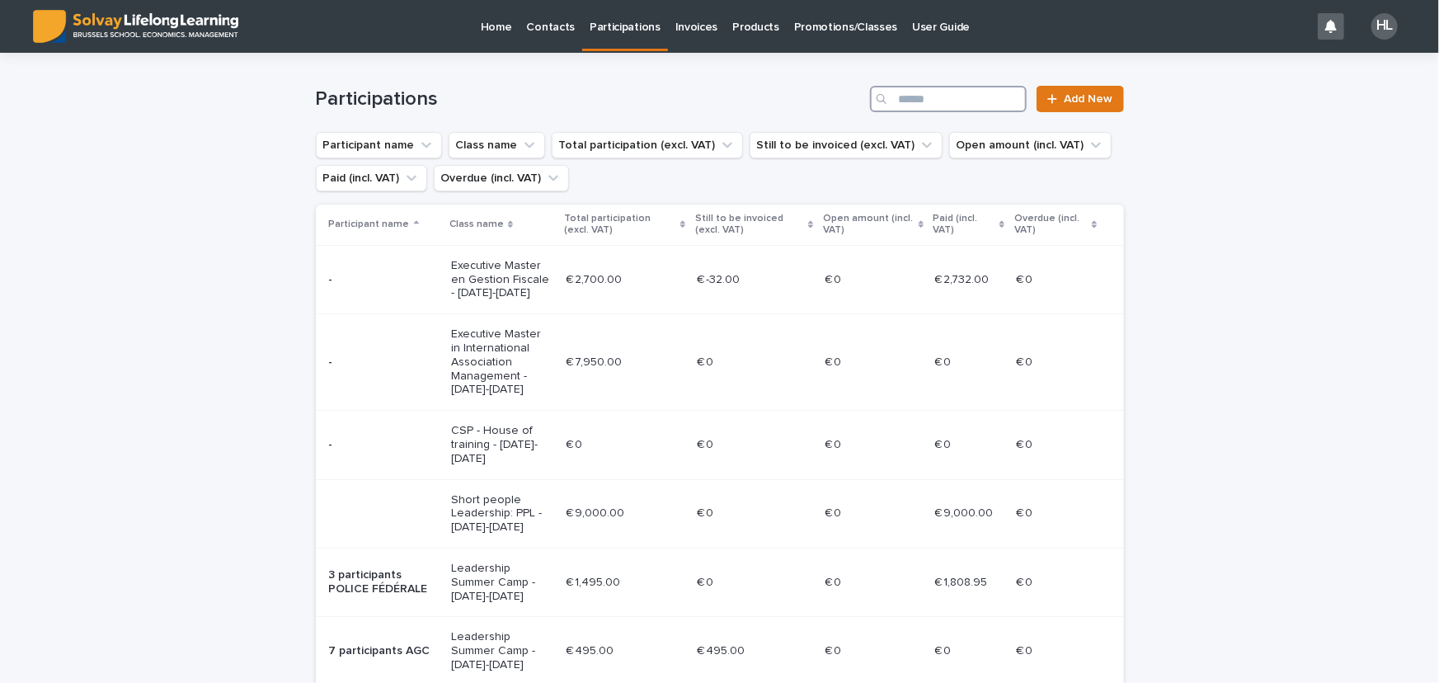
click at [938, 102] on input "Search" at bounding box center [948, 99] width 157 height 26
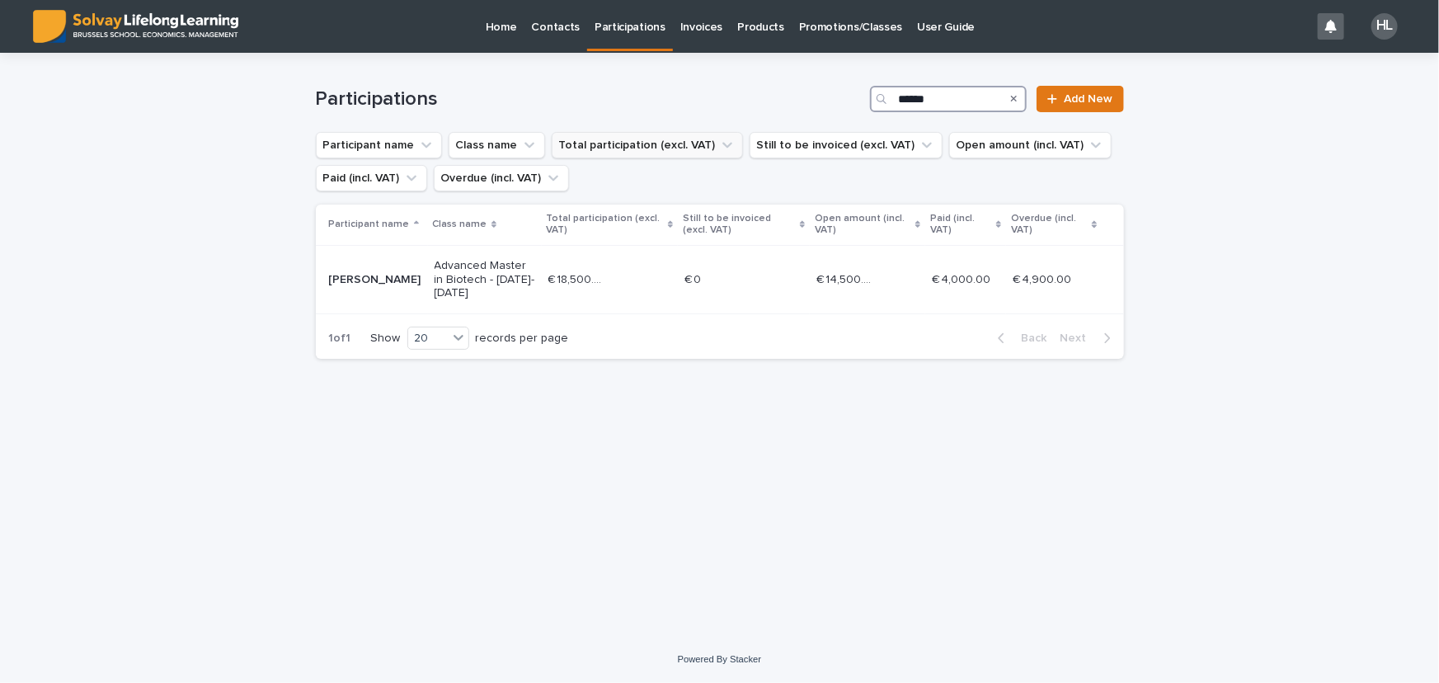
drag, startPoint x: 940, startPoint y: 90, endPoint x: 650, endPoint y: 132, distance: 293.3
click at [650, 132] on div "Participations ****** Add New Participant name Class name Total participation (…" at bounding box center [720, 212] width 808 height 319
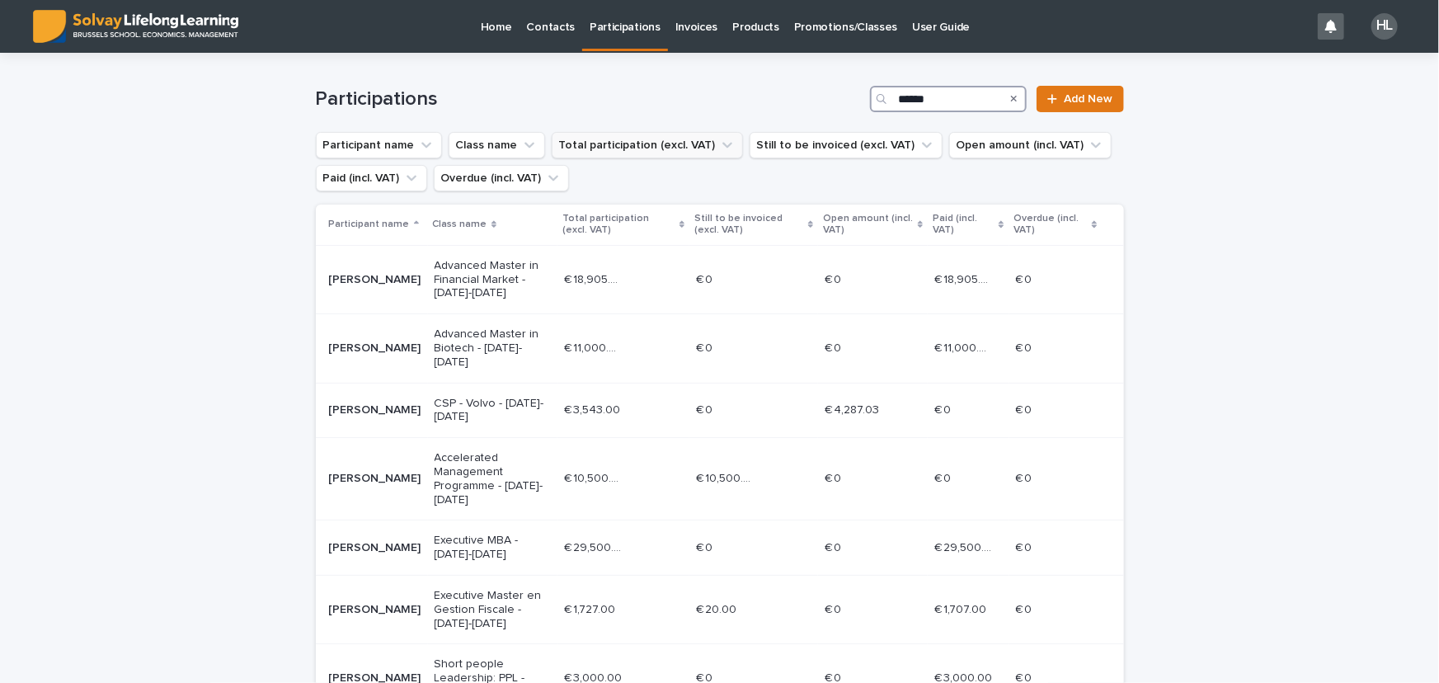
type input "******"
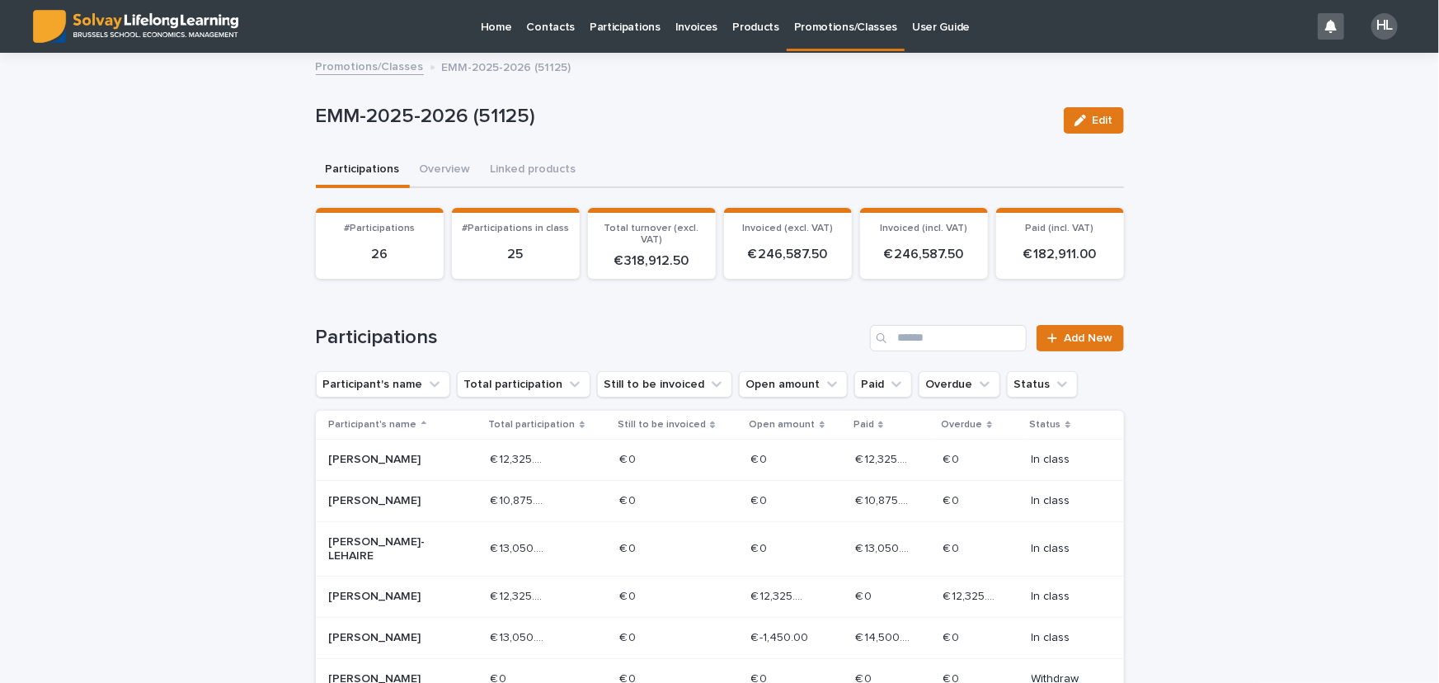
click at [647, 411] on th "Still to be invoiced" at bounding box center [678, 425] width 131 height 29
click at [647, 421] on p "Still to be invoiced" at bounding box center [662, 425] width 88 height 18
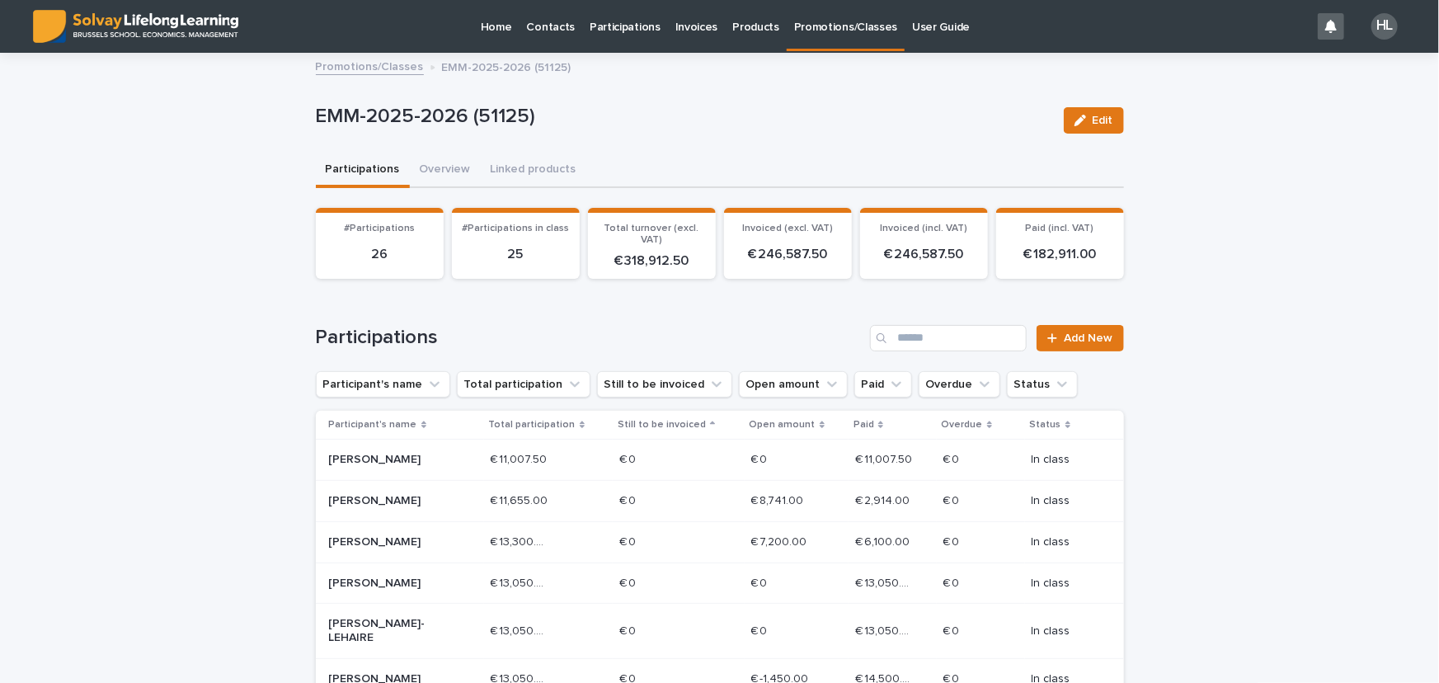
click at [647, 421] on p "Still to be invoiced" at bounding box center [662, 425] width 88 height 18
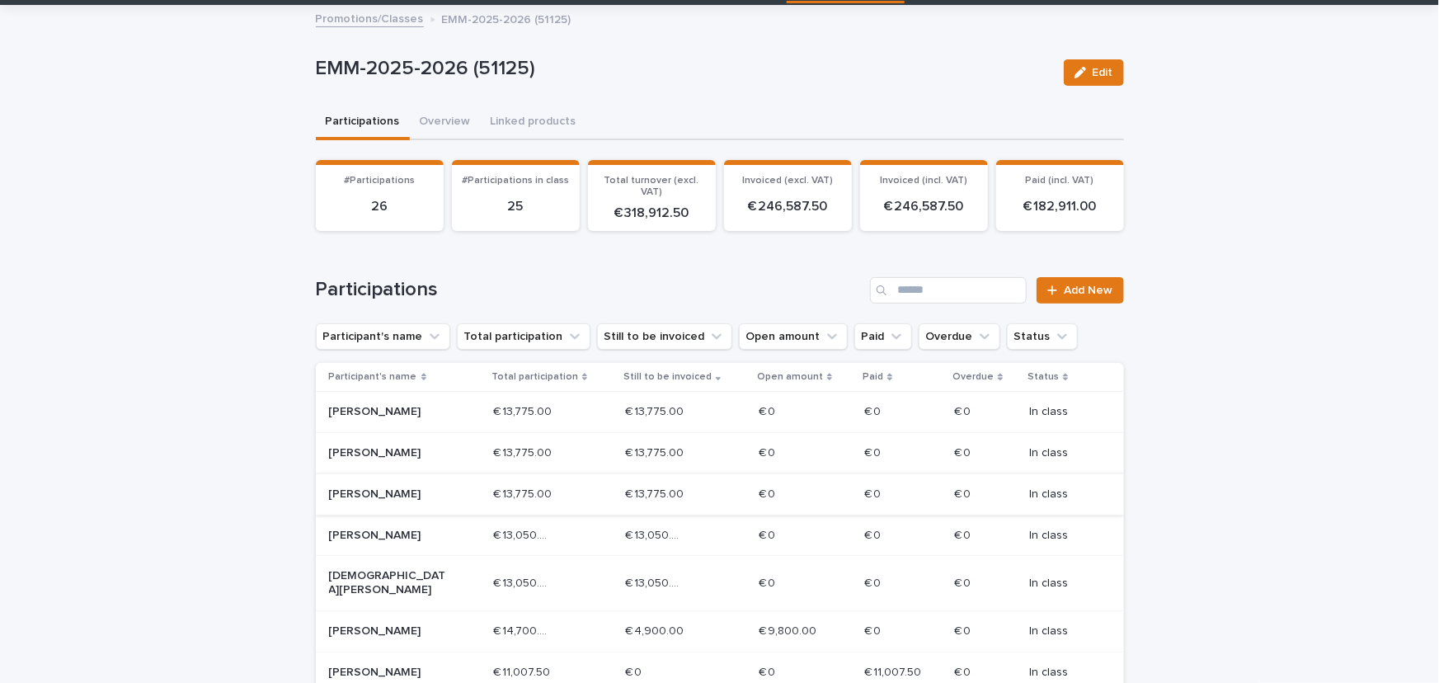
scroll to position [74, 0]
